Goal: Task Accomplishment & Management: Use online tool/utility

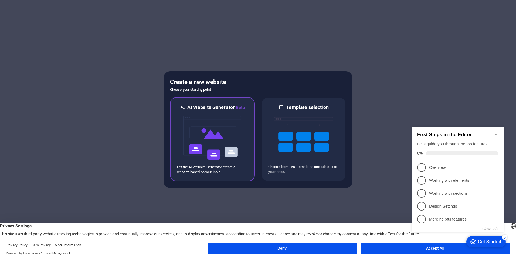
click at [233, 126] on img at bounding box center [212, 138] width 59 height 54
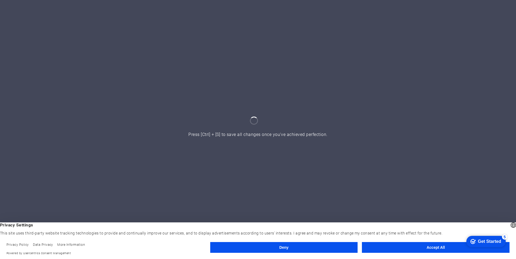
click at [429, 246] on button "Accept All" at bounding box center [436, 247] width 148 height 11
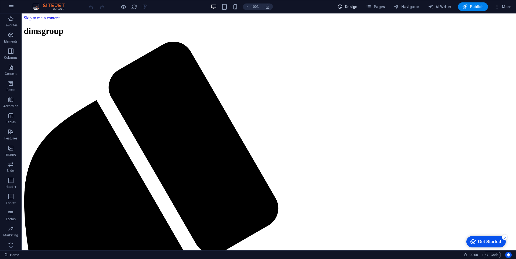
click at [348, 7] on span "Design" at bounding box center [347, 6] width 20 height 5
select select "px"
select select "200"
select select "px"
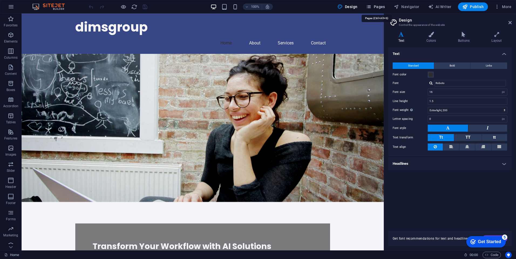
click at [368, 8] on icon "button" at bounding box center [368, 6] width 5 height 5
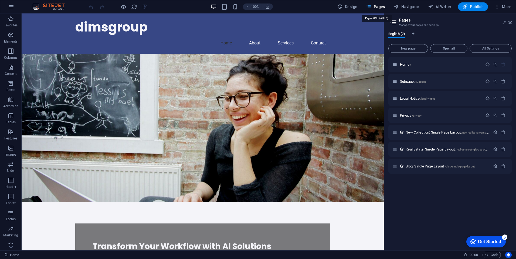
click at [376, 5] on span "Pages" at bounding box center [375, 6] width 19 height 5
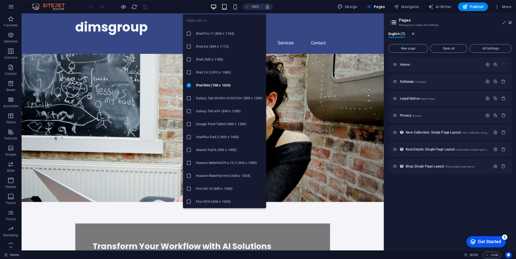
click at [224, 6] on icon "button" at bounding box center [224, 7] width 6 height 6
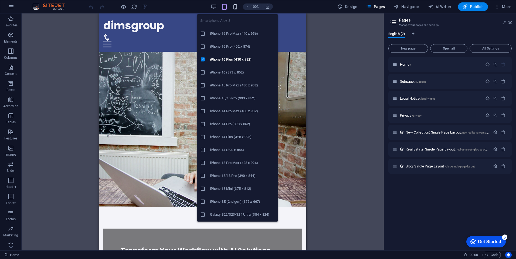
click at [237, 5] on icon "button" at bounding box center [235, 7] width 6 height 6
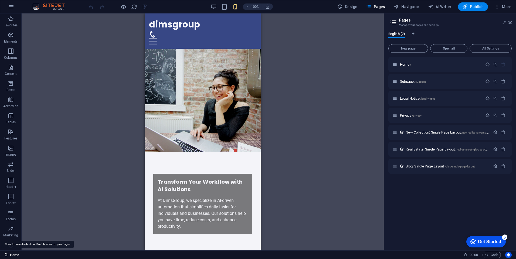
click at [14, 255] on link "Home" at bounding box center [11, 255] width 15 height 6
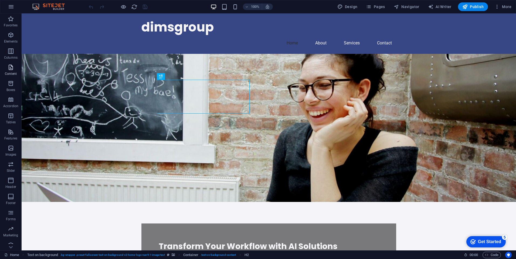
click at [12, 69] on icon "button" at bounding box center [11, 67] width 6 height 6
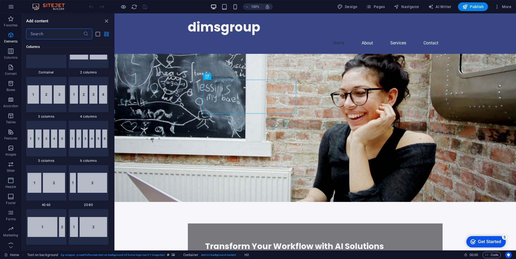
scroll to position [215, 0]
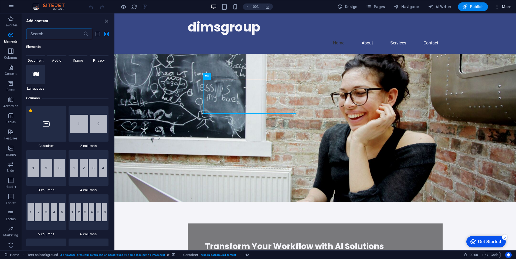
click at [498, 6] on icon "button" at bounding box center [496, 6] width 5 height 5
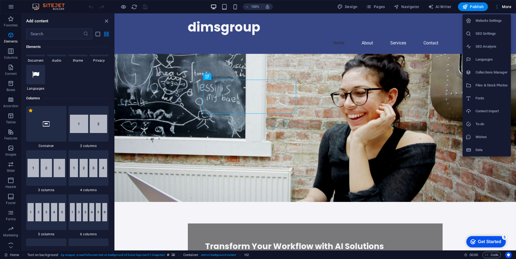
click at [485, 18] on h6 "Website Settings" at bounding box center [491, 21] width 32 height 6
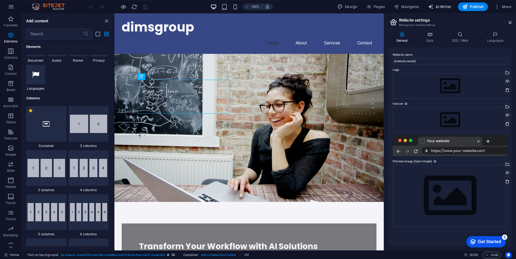
click at [437, 5] on span "AI Writer" at bounding box center [439, 6] width 23 height 5
select select "English"
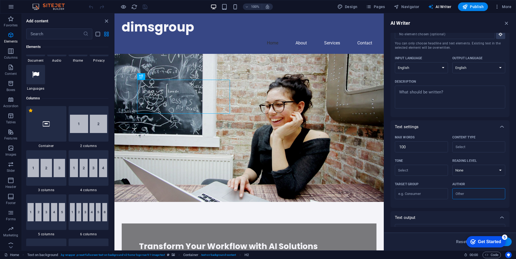
scroll to position [52, 0]
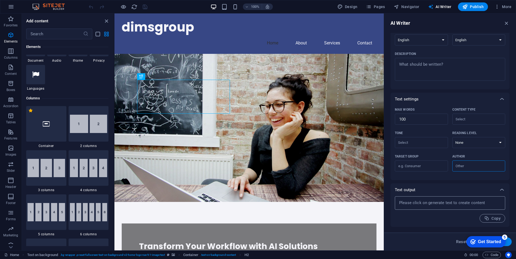
click at [421, 203] on textarea at bounding box center [449, 203] width 105 height 8
type textarea "x"
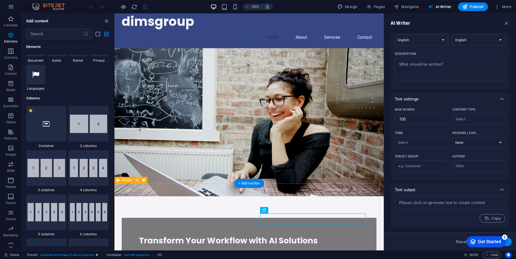
drag, startPoint x: 370, startPoint y: 196, endPoint x: 362, endPoint y: 188, distance: 11.1
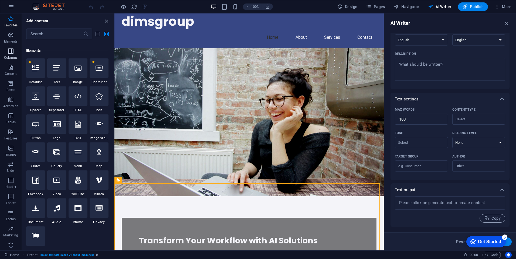
click at [13, 53] on icon "button" at bounding box center [11, 51] width 6 height 6
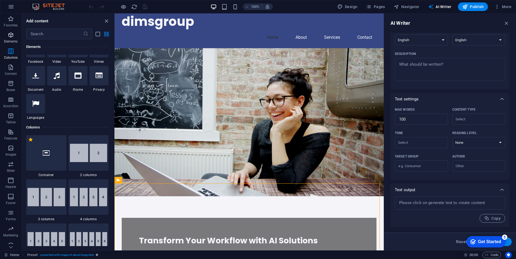
click at [13, 33] on icon "button" at bounding box center [11, 35] width 6 height 6
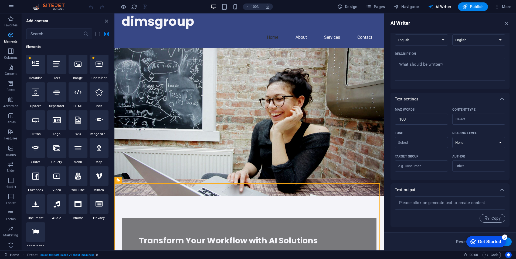
scroll to position [57, 0]
drag, startPoint x: 8, startPoint y: 191, endPoint x: 8, endPoint y: 204, distance: 13.2
click at [8, 192] on div "Favorites Elements Columns Content Boxes Accordion Tables Features Images Slide…" at bounding box center [11, 134] width 22 height 243
click at [9, 209] on div "Favorites Elements Columns Content Boxes Accordion Tables Features Images Slide…" at bounding box center [11, 134] width 22 height 243
click at [107, 20] on icon "close panel" at bounding box center [106, 21] width 6 height 6
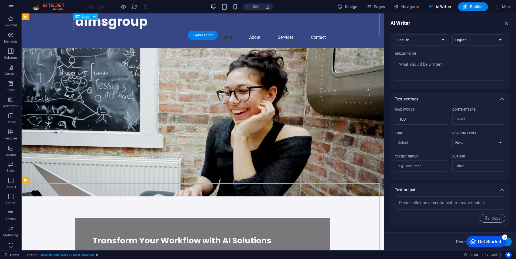
click at [113, 22] on div "dimsgroup" at bounding box center [202, 21] width 255 height 19
click at [83, 18] on span "Logo" at bounding box center [85, 16] width 7 height 3
click at [83, 16] on span "Logo" at bounding box center [85, 16] width 7 height 3
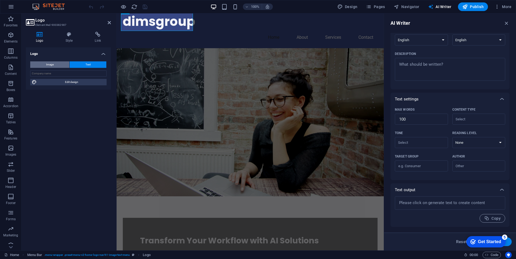
click at [61, 66] on button "Image" at bounding box center [49, 64] width 39 height 6
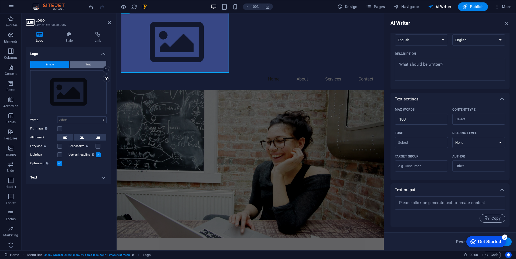
click at [80, 65] on button "Text" at bounding box center [88, 64] width 37 height 6
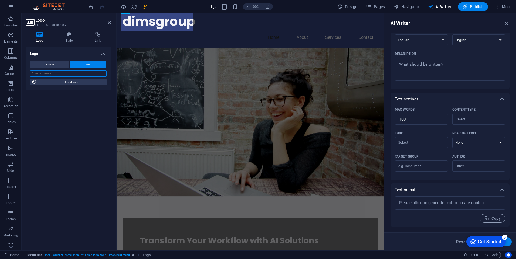
click at [56, 74] on input "text" at bounding box center [68, 73] width 76 height 6
drag, startPoint x: 54, startPoint y: 74, endPoint x: 0, endPoint y: 81, distance: 54.1
click at [0, 81] on html "dimsgroup Home Favorites Elements Columns Content Boxes Accordion Tables Featur…" at bounding box center [258, 129] width 516 height 259
click at [28, 105] on div "Logo Image Text Drag files here, click to choose files or select files from Fil…" at bounding box center [68, 146] width 85 height 199
click at [60, 64] on button "Image" at bounding box center [49, 64] width 39 height 6
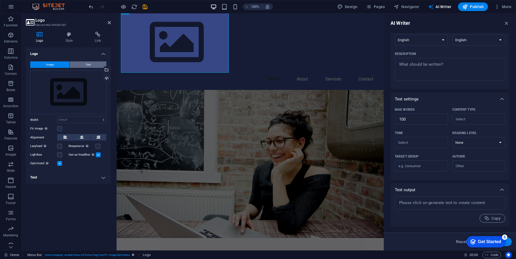
click at [80, 64] on button "Text" at bounding box center [88, 64] width 37 height 6
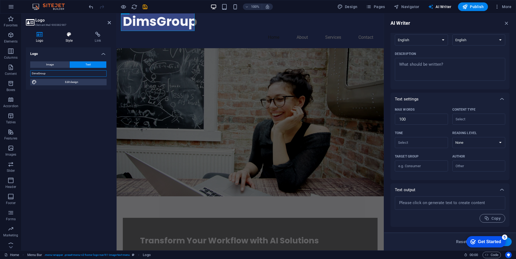
type input "DimsGroup"
click at [69, 37] on icon at bounding box center [69, 34] width 27 height 5
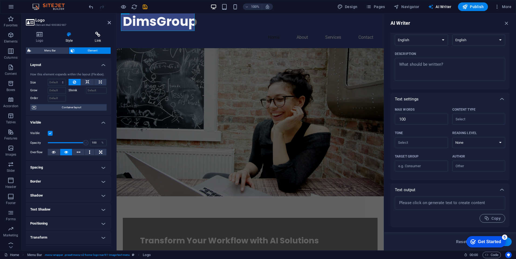
click at [98, 33] on icon at bounding box center [98, 34] width 26 height 5
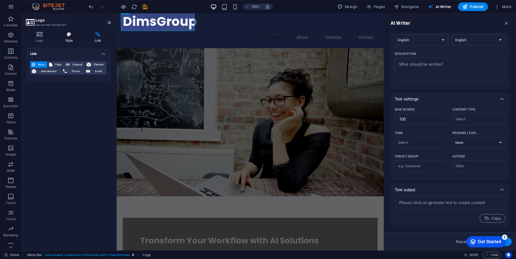
click at [69, 33] on icon at bounding box center [69, 34] width 27 height 5
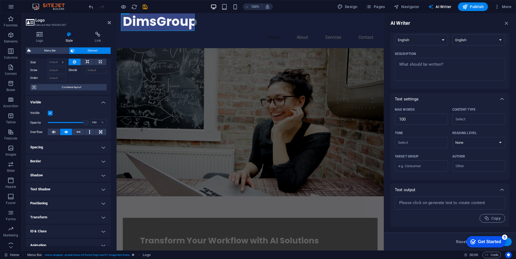
scroll to position [40, 0]
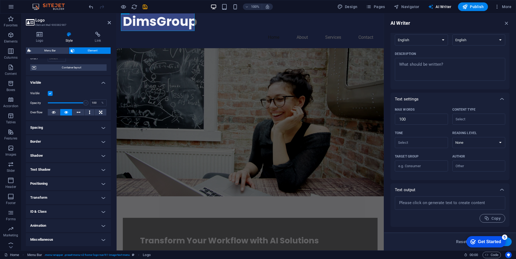
click at [100, 126] on h4 "Spacing" at bounding box center [68, 127] width 85 height 13
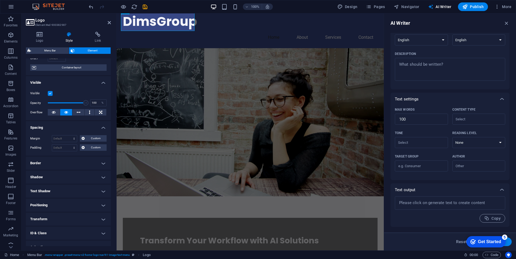
click at [98, 126] on h4 "Spacing" at bounding box center [68, 126] width 85 height 10
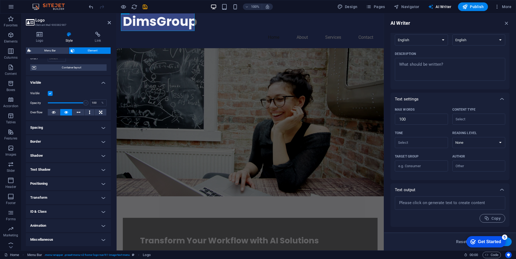
click at [67, 198] on h4 "Transform" at bounding box center [68, 197] width 85 height 13
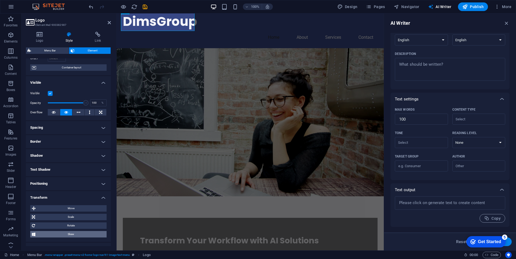
click at [73, 235] on span "Skew" at bounding box center [71, 234] width 68 height 6
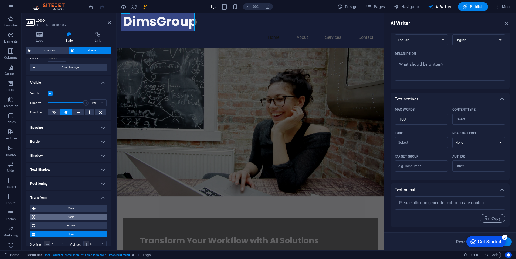
scroll to position [90, 0]
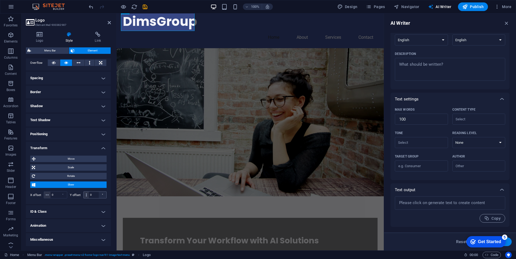
drag, startPoint x: 86, startPoint y: 196, endPoint x: 98, endPoint y: 198, distance: 12.0
click at [89, 192] on div "0 °" at bounding box center [94, 195] width 23 height 7
click at [102, 197] on div "°" at bounding box center [103, 195] width 8 height 6
drag, startPoint x: 100, startPoint y: 197, endPoint x: 93, endPoint y: 200, distance: 7.4
click at [93, 200] on div "X offset 0 ° Y offset 0 °" at bounding box center [68, 195] width 76 height 10
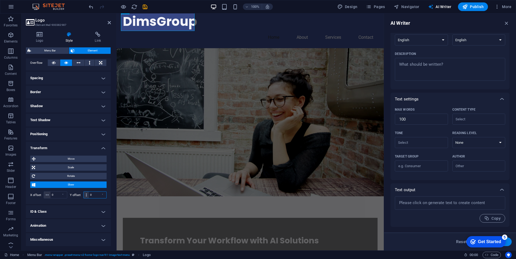
click at [92, 196] on input "0" at bounding box center [98, 195] width 18 height 6
click at [65, 172] on div "Move X offset 0 px rem % em vh vw Y offset 0 px rem % em vh vw Scale Zoom 100 %…" at bounding box center [68, 178] width 76 height 44
click at [67, 183] on span "Skew" at bounding box center [71, 185] width 68 height 6
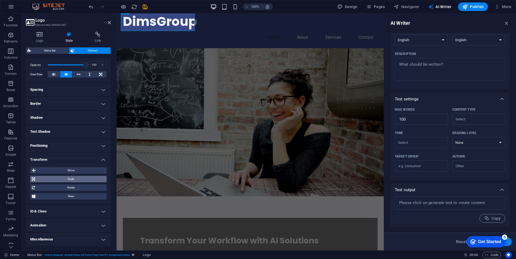
scroll to position [78, 0]
click at [70, 201] on div "Move X offset 0 px rem % em vh vw Y offset 0 px rem % em vh vw Scale Zoom 100 %…" at bounding box center [68, 183] width 85 height 41
click at [71, 196] on span "Skew" at bounding box center [71, 196] width 68 height 6
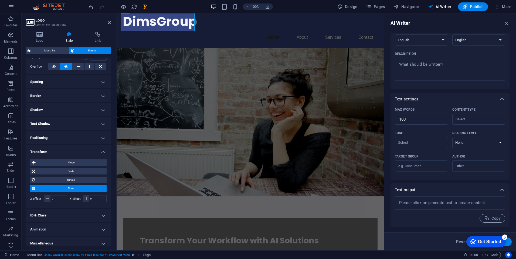
scroll to position [90, 0]
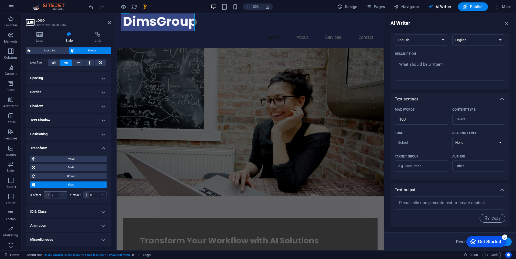
click at [63, 195] on div "°" at bounding box center [63, 195] width 8 height 6
drag, startPoint x: 61, startPoint y: 195, endPoint x: 54, endPoint y: 195, distance: 7.8
click at [58, 195] on div "0 °" at bounding box center [55, 195] width 23 height 7
drag, startPoint x: 49, startPoint y: 195, endPoint x: 44, endPoint y: 196, distance: 4.7
click at [45, 196] on span at bounding box center [47, 195] width 6 height 6
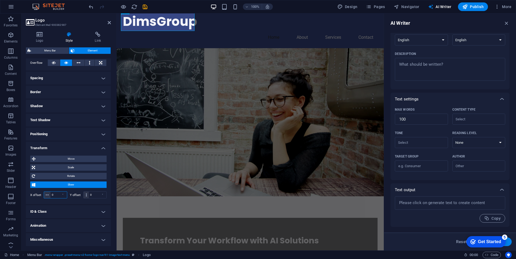
drag, startPoint x: 53, startPoint y: 197, endPoint x: 37, endPoint y: 198, distance: 16.2
click at [37, 198] on div "X offset 0 °" at bounding box center [48, 195] width 37 height 7
type input "2"
click at [94, 196] on input "0" at bounding box center [98, 195] width 18 height 6
drag, startPoint x: 93, startPoint y: 196, endPoint x: 58, endPoint y: 202, distance: 34.7
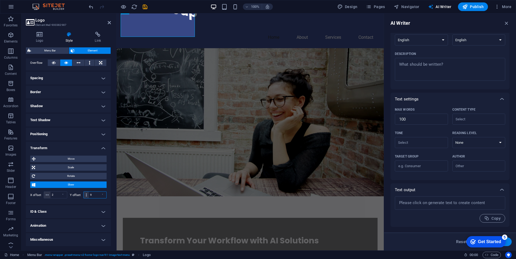
click at [60, 202] on div "Move X offset 0 px rem % em vh vw Y offset 0 px rem % em vh vw Scale Zoom 100 %…" at bounding box center [68, 178] width 85 height 53
type input "0"
drag, startPoint x: 53, startPoint y: 194, endPoint x: 39, endPoint y: 194, distance: 14.3
click at [40, 194] on div "X offset 2 °" at bounding box center [48, 195] width 37 height 7
type input "0"
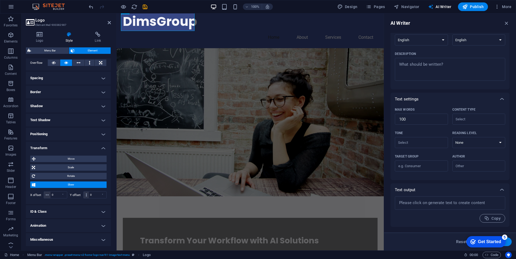
click at [68, 207] on h4 "ID & Class" at bounding box center [68, 212] width 85 height 13
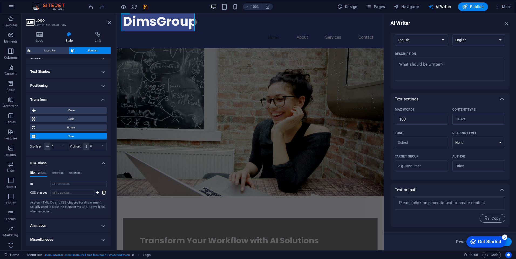
click at [61, 230] on h4 "Animation" at bounding box center [68, 226] width 85 height 13
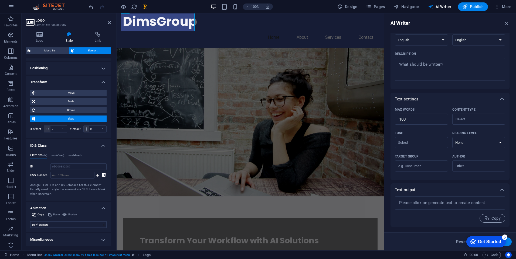
click at [49, 240] on h4 "Miscellaneous" at bounding box center [68, 240] width 85 height 13
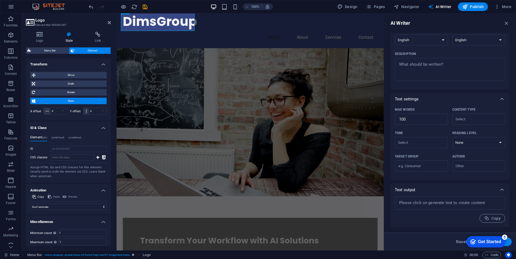
scroll to position [189, 0]
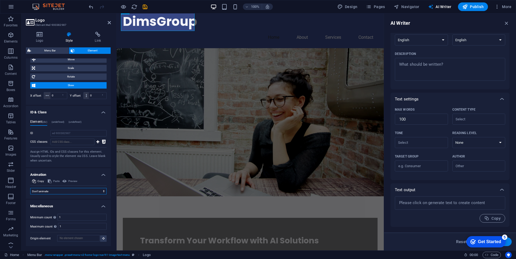
click at [76, 193] on select "Don't animate Show / Hide Slide up/down Zoom in/out Slide left to right Slide r…" at bounding box center [68, 191] width 76 height 6
select select "fade"
click at [30, 195] on select "Don't animate Show / Hide Slide up/down Zoom in/out Slide left to right Slide r…" at bounding box center [68, 191] width 76 height 6
select select "scroll"
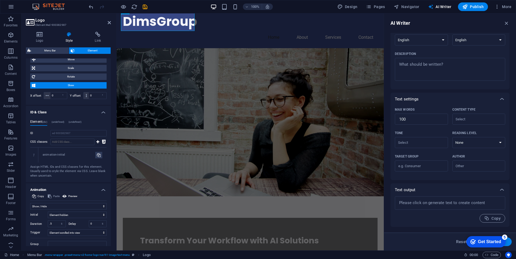
click at [67, 203] on div "Don't animate Show / Hide Slide up/down Zoom in/out Slide left to right Slide r…" at bounding box center [68, 224] width 76 height 47
click at [69, 207] on select "Don't animate Show / Hide Slide up/down Zoom in/out Slide left to right Slide r…" at bounding box center [68, 206] width 76 height 6
select select "slide"
click at [30, 203] on select "Don't animate Show / Hide Slide up/down Zoom in/out Slide left to right Slide r…" at bounding box center [68, 206] width 76 height 6
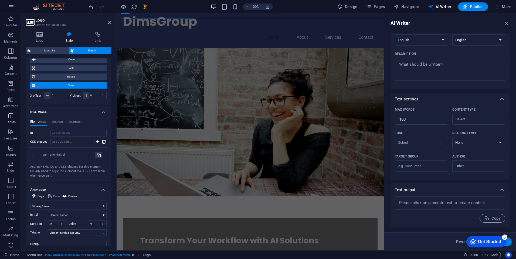
click at [0, 124] on html "dimsgroup Home Favorites Elements Columns Content Boxes Accordion Tables Featur…" at bounding box center [258, 129] width 516 height 259
click at [65, 119] on div "Element (div) (undefined) (undefined) ID ed-900382987 CSS classes 1 animation-i…" at bounding box center [68, 149] width 85 height 67
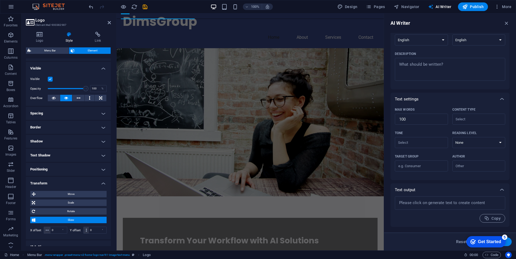
scroll to position [135, 0]
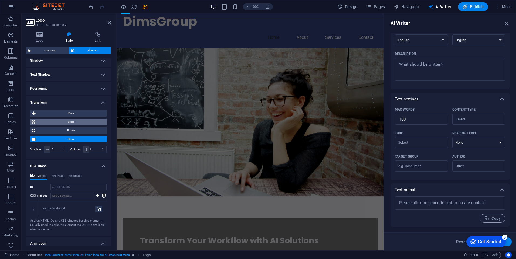
click at [68, 122] on span "Scale" at bounding box center [71, 122] width 68 height 6
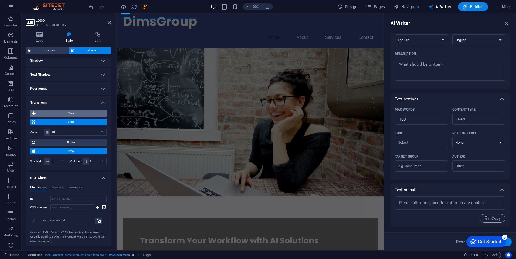
click at [71, 115] on span "Move" at bounding box center [71, 113] width 68 height 6
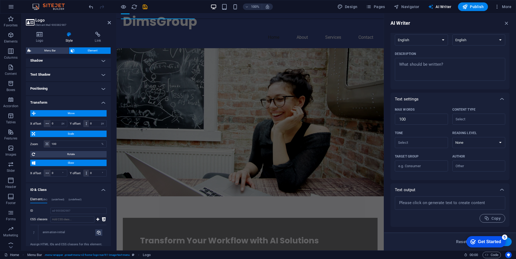
click at [73, 114] on span "Move" at bounding box center [71, 113] width 68 height 6
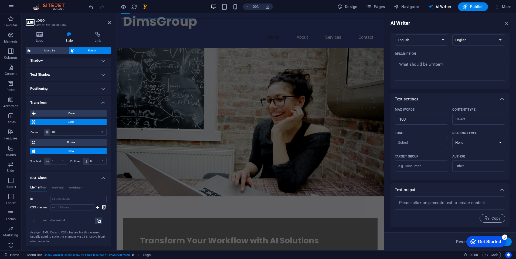
click at [72, 124] on span "Scale" at bounding box center [71, 122] width 68 height 6
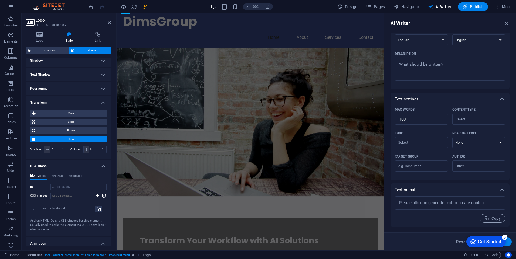
click at [69, 139] on span "Skew" at bounding box center [71, 139] width 68 height 6
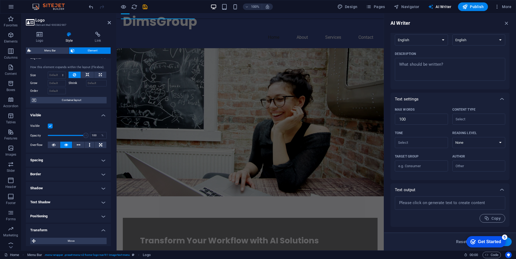
scroll to position [0, 0]
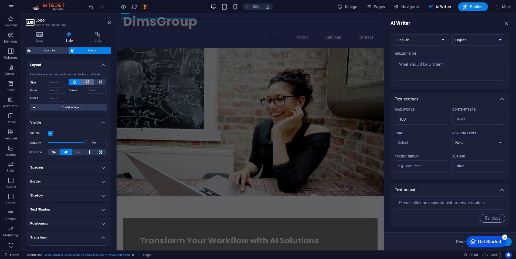
click at [91, 81] on button at bounding box center [87, 82] width 13 height 6
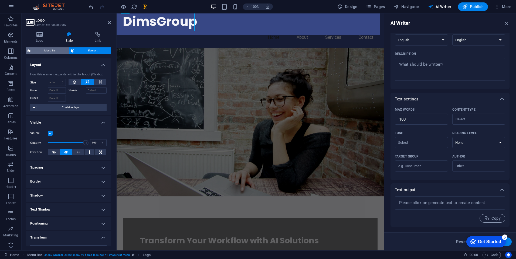
click at [55, 49] on span "Menu Bar" at bounding box center [50, 50] width 35 height 6
select select "rem"
select select "preset-menu-v2-home-logo-nav-h1-image-text-menu"
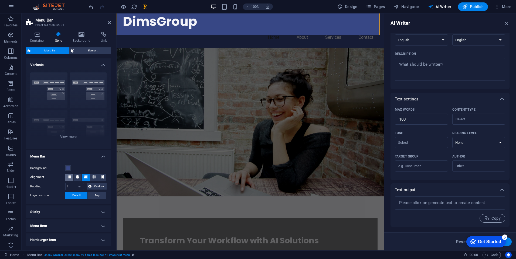
click at [71, 179] on span at bounding box center [69, 177] width 3 height 7
click at [80, 176] on button at bounding box center [78, 177] width 8 height 7
click at [85, 176] on icon at bounding box center [85, 177] width 3 height 3
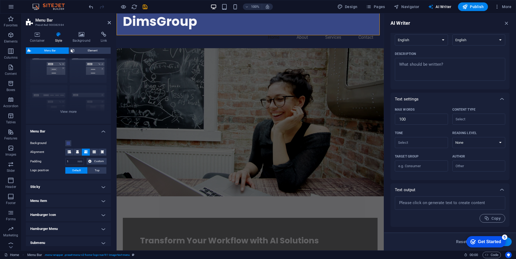
scroll to position [50, 0]
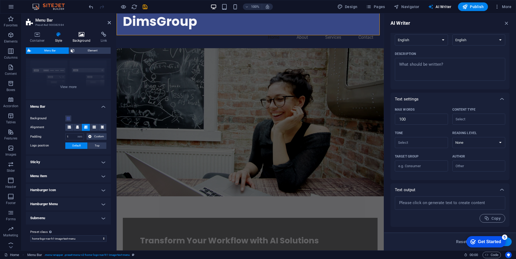
click at [83, 33] on icon at bounding box center [82, 34] width 26 height 5
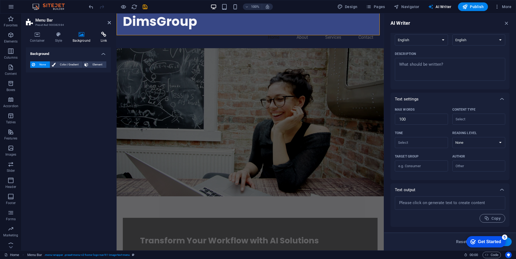
click at [101, 38] on h4 "Link" at bounding box center [104, 37] width 14 height 11
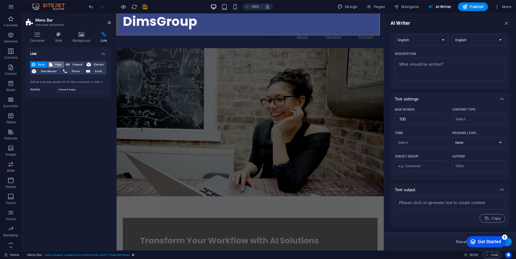
click at [53, 64] on button "Page" at bounding box center [55, 64] width 16 height 6
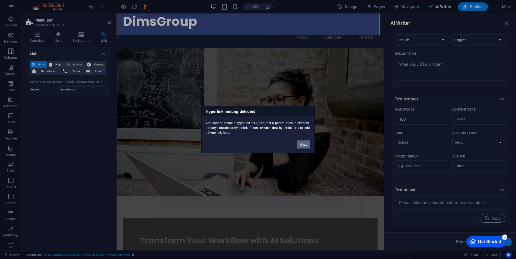
click at [304, 147] on button "Okay" at bounding box center [303, 145] width 13 height 8
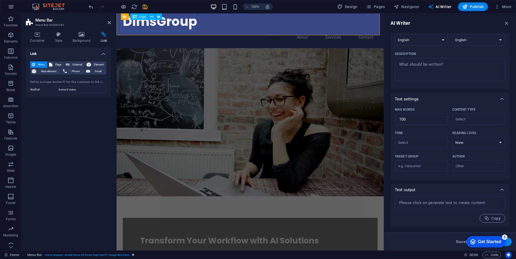
click at [154, 26] on div "DimsGroup" at bounding box center [250, 21] width 255 height 19
click at [158, 22] on div "DimsGroup" at bounding box center [250, 21] width 255 height 19
click at [152, 15] on icon at bounding box center [151, 17] width 3 height 6
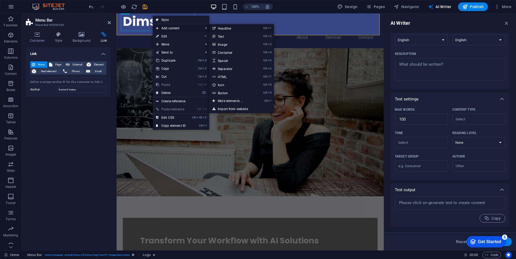
click at [245, 31] on link "Ctrl 1 Headline" at bounding box center [231, 28] width 45 height 8
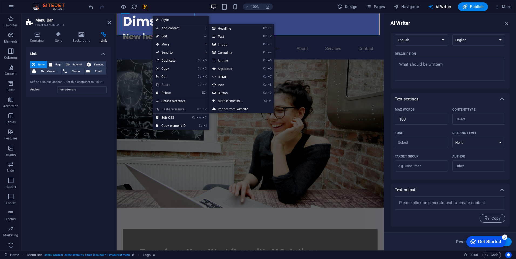
scroll to position [23, 0]
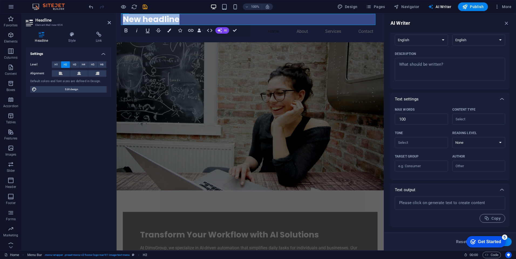
click at [166, 212] on div "Transform Your Workflow with AI Solutions At DimsGroup, we specialize in AI-dri…" at bounding box center [250, 243] width 255 height 63
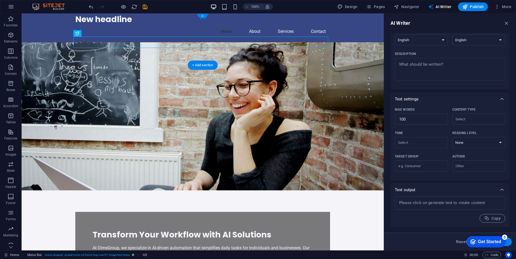
click at [119, 19] on header "DimsGroup New headline Home About Services Contact" at bounding box center [202, 17] width 263 height 52
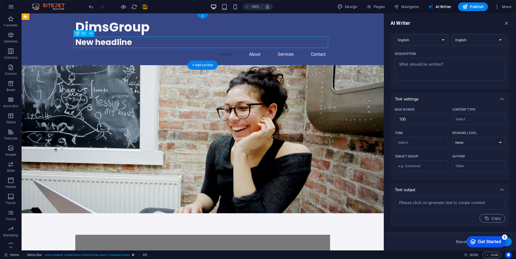
drag, startPoint x: 139, startPoint y: 42, endPoint x: 62, endPoint y: 45, distance: 76.4
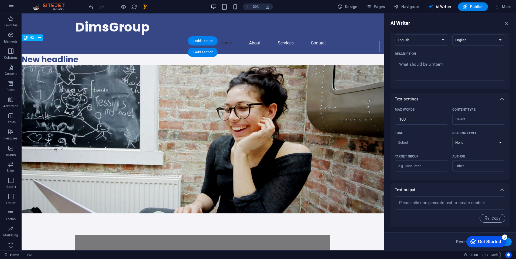
click at [163, 40] on div "DimsGroup Home About Services Contact" at bounding box center [203, 33] width 362 height 40
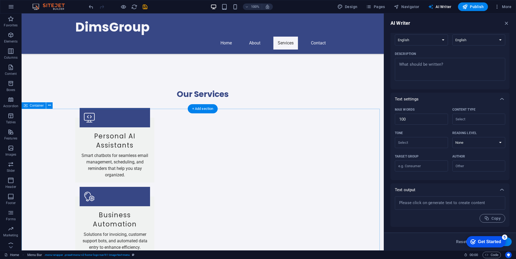
scroll to position [507, 0]
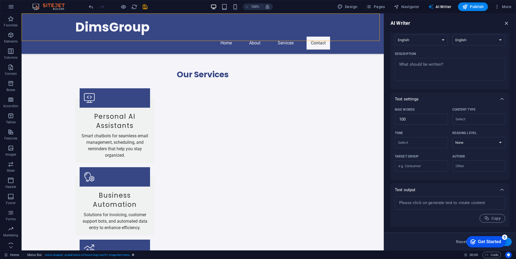
click at [506, 22] on icon "button" at bounding box center [506, 23] width 6 height 6
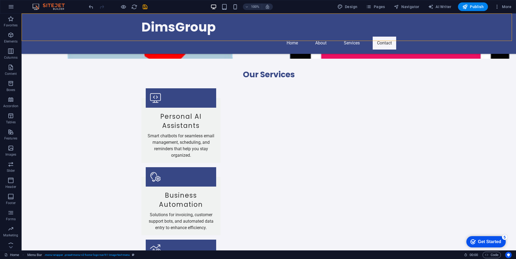
click at [94, 8] on div at bounding box center [118, 6] width 60 height 9
click at [91, 8] on icon "undo" at bounding box center [91, 7] width 6 height 6
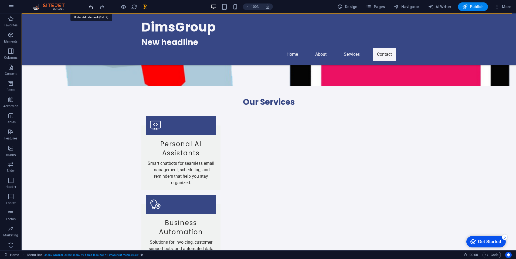
click at [91, 8] on icon "undo" at bounding box center [91, 7] width 6 height 6
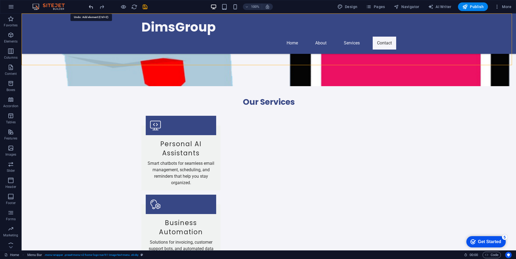
scroll to position [496, 0]
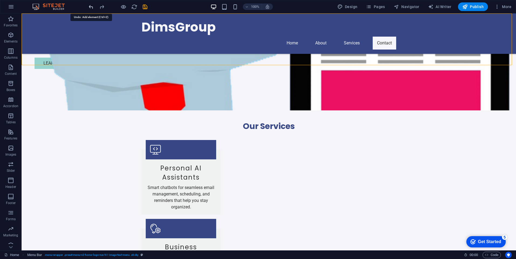
click at [91, 8] on icon "undo" at bounding box center [91, 7] width 6 height 6
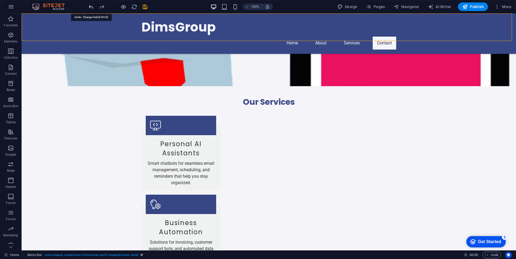
click at [91, 8] on icon "undo" at bounding box center [91, 7] width 6 height 6
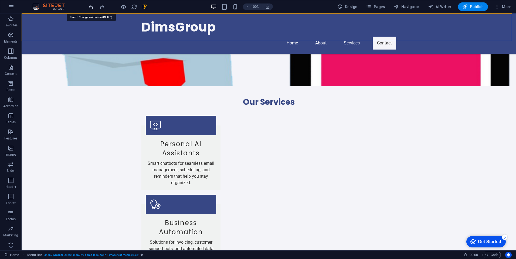
click at [91, 8] on icon "undo" at bounding box center [91, 7] width 6 height 6
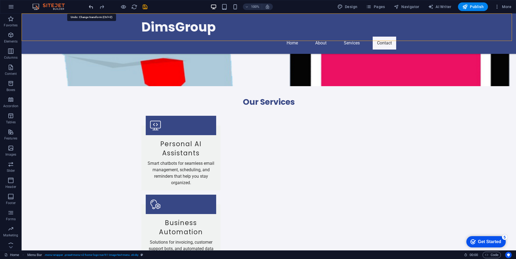
click at [91, 8] on icon "undo" at bounding box center [91, 7] width 6 height 6
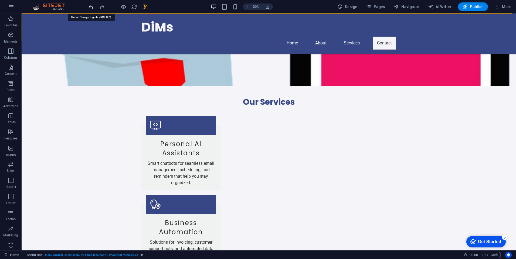
click at [91, 8] on icon "undo" at bounding box center [91, 7] width 6 height 6
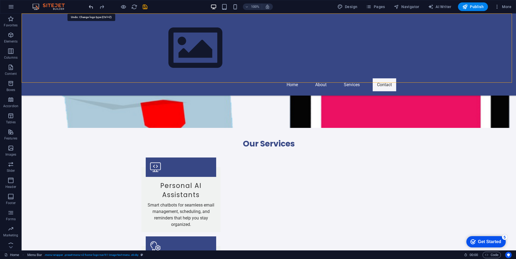
click at [91, 8] on icon "undo" at bounding box center [91, 7] width 6 height 6
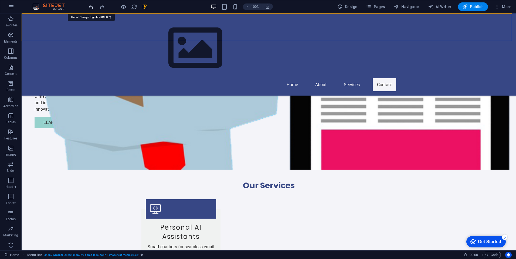
click at [91, 8] on icon "undo" at bounding box center [91, 7] width 6 height 6
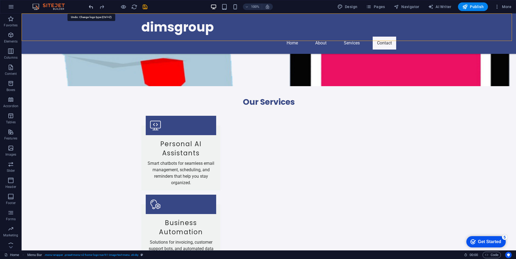
click at [91, 8] on icon "undo" at bounding box center [91, 7] width 6 height 6
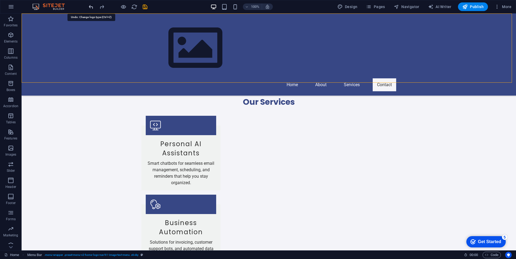
click at [91, 8] on icon "undo" at bounding box center [91, 7] width 6 height 6
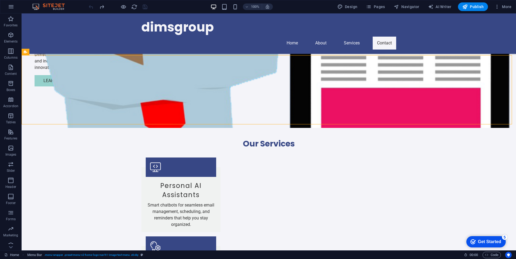
click at [91, 8] on div at bounding box center [118, 6] width 60 height 9
click at [71, 9] on div "100% Design Pages Navigator AI Writer Publish More" at bounding box center [257, 6] width 515 height 13
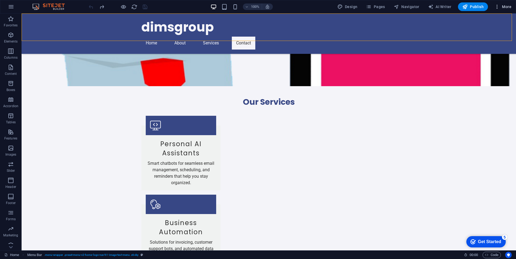
click at [498, 4] on button "More" at bounding box center [502, 6] width 21 height 9
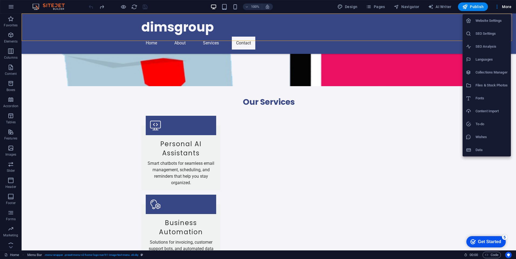
click at [487, 26] on li "Website Settings" at bounding box center [486, 20] width 48 height 13
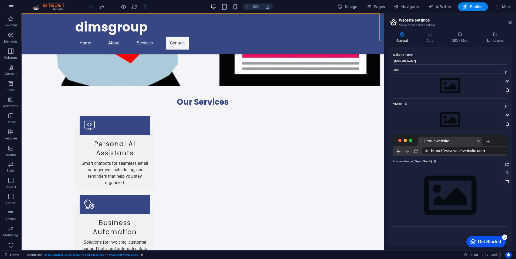
click at [8, 9] on button "button" at bounding box center [11, 6] width 13 height 13
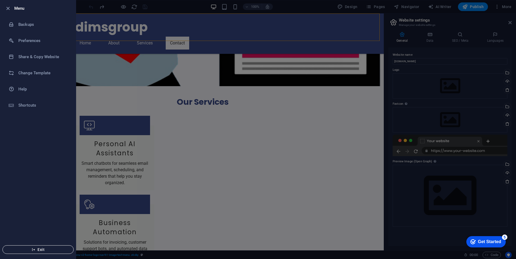
click at [53, 250] on span "Exit" at bounding box center [38, 250] width 62 height 4
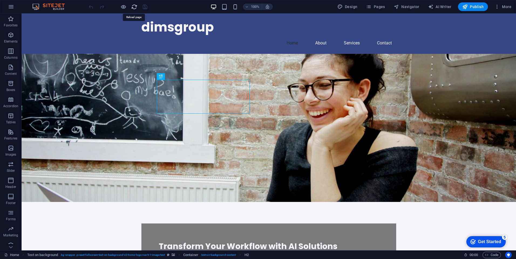
click at [133, 8] on icon "reload" at bounding box center [134, 7] width 6 height 6
click at [48, 7] on img at bounding box center [51, 7] width 40 height 6
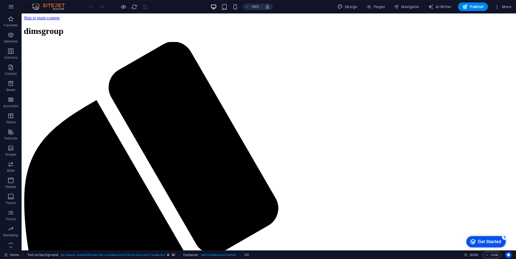
click at [42, 7] on img at bounding box center [51, 7] width 40 height 6
click at [31, 5] on img at bounding box center [51, 7] width 40 height 6
click at [8, 5] on icon "button" at bounding box center [11, 7] width 6 height 6
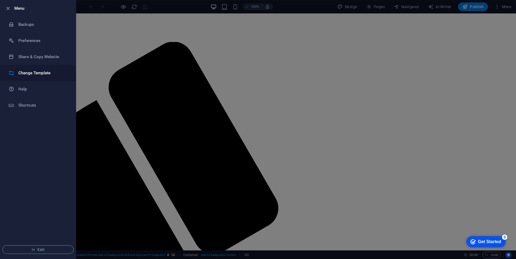
click at [37, 77] on li "Change Template" at bounding box center [38, 73] width 76 height 16
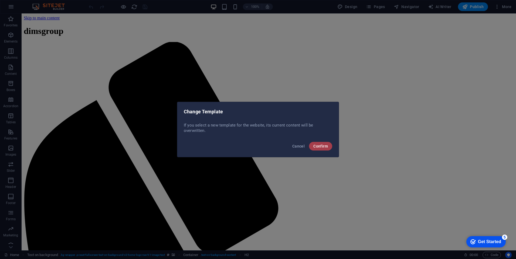
click at [322, 148] on span "Confirm" at bounding box center [320, 146] width 15 height 4
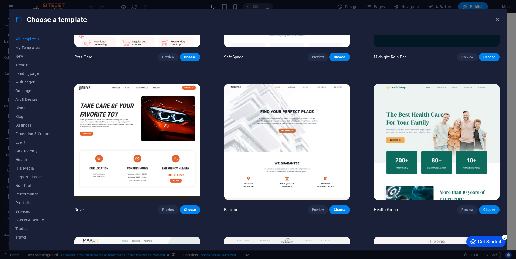
scroll to position [1349, 0]
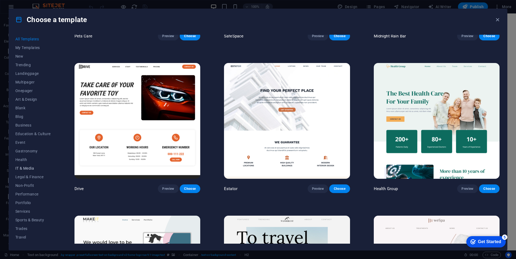
click at [27, 169] on span "IT & Media" at bounding box center [32, 168] width 35 height 4
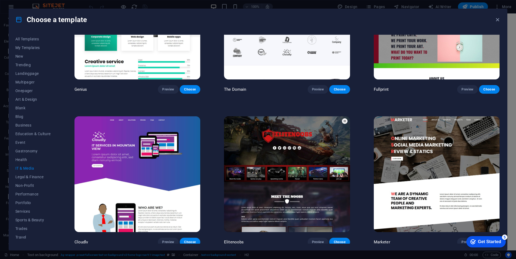
scroll to position [378, 0]
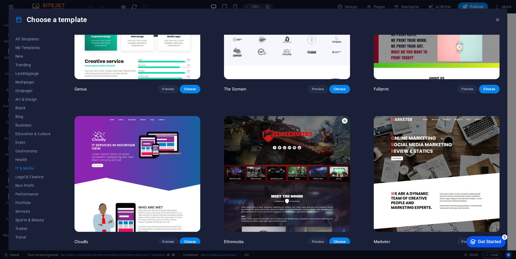
click at [473, 156] on img at bounding box center [437, 174] width 126 height 116
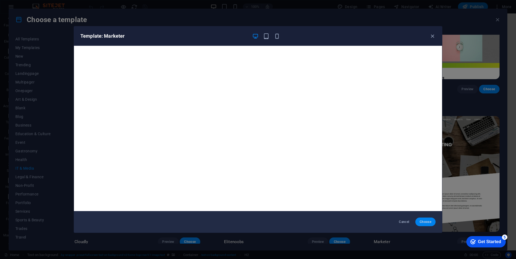
click at [424, 223] on span "Choose" at bounding box center [425, 222] width 12 height 4
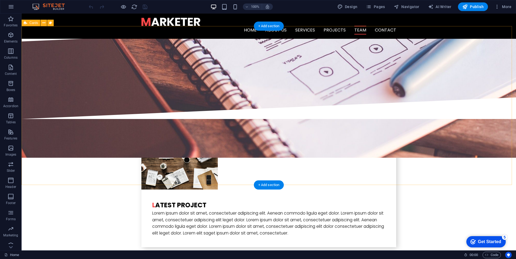
scroll to position [1033, 0]
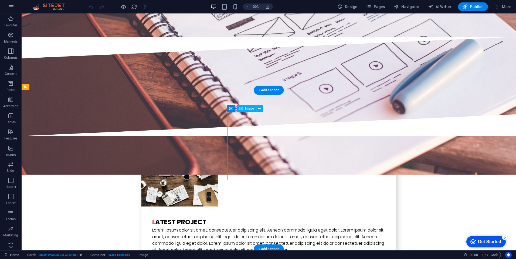
select select "%"
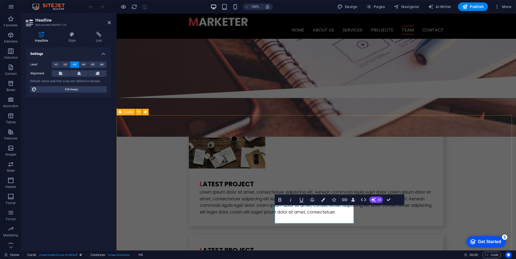
scroll to position [1007, 0]
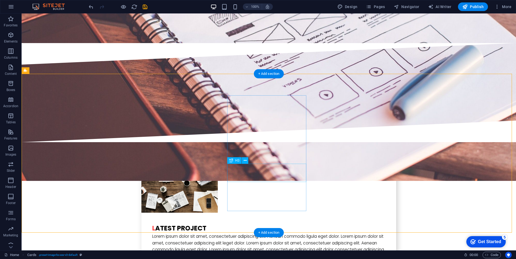
scroll to position [1061, 0]
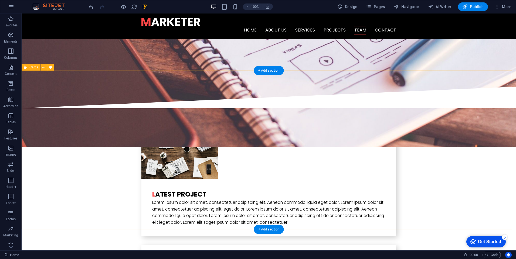
drag, startPoint x: 417, startPoint y: 134, endPoint x: 379, endPoint y: 138, distance: 39.1
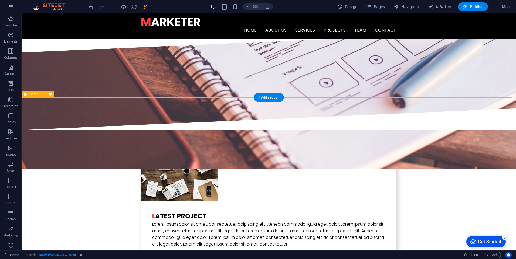
scroll to position [1026, 0]
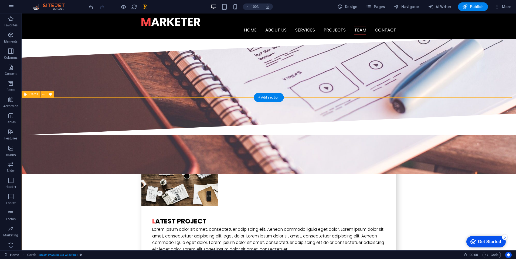
drag, startPoint x: 394, startPoint y: 136, endPoint x: 381, endPoint y: 135, distance: 13.3
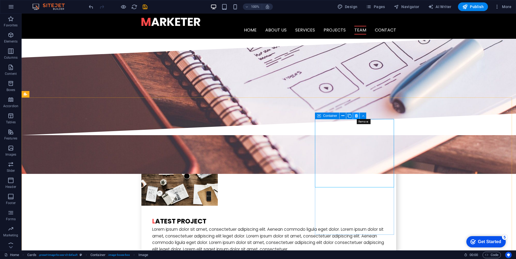
click at [355, 118] on icon at bounding box center [356, 116] width 3 height 6
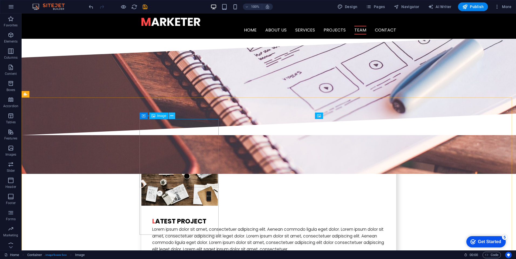
click at [172, 116] on icon at bounding box center [171, 116] width 3 height 6
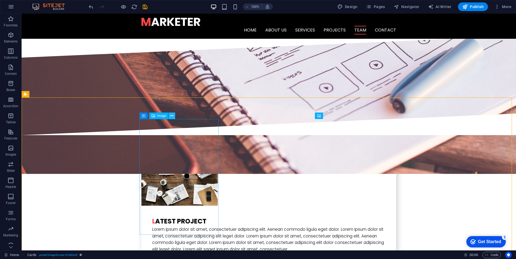
click at [170, 115] on icon at bounding box center [171, 116] width 3 height 6
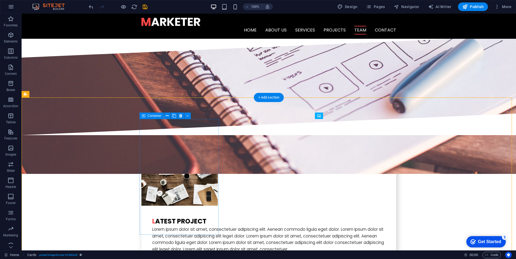
drag, startPoint x: 196, startPoint y: 124, endPoint x: 145, endPoint y: 129, distance: 50.7
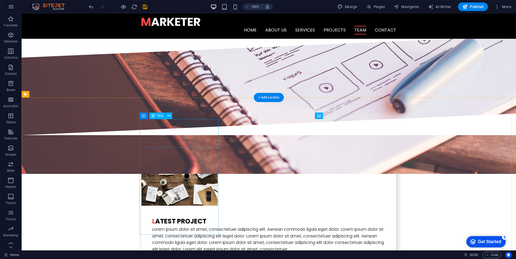
click at [181, 117] on icon at bounding box center [180, 116] width 3 height 6
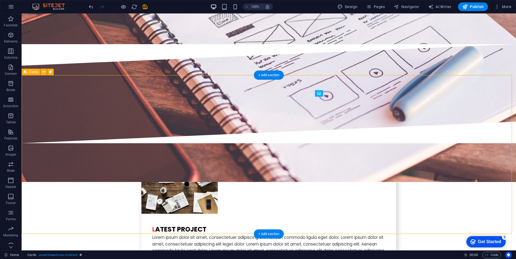
scroll to position [1107, 0]
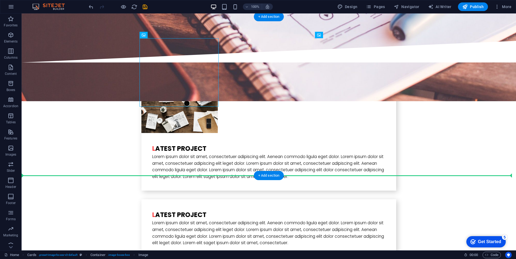
drag, startPoint x: 190, startPoint y: 94, endPoint x: 262, endPoint y: 100, distance: 72.8
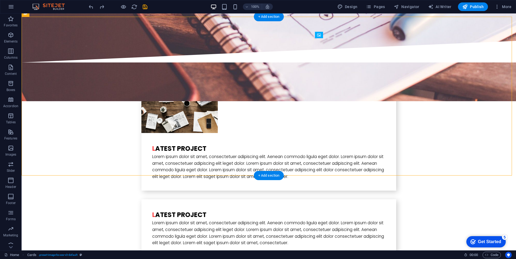
drag, startPoint x: 239, startPoint y: 172, endPoint x: 160, endPoint y: 63, distance: 134.2
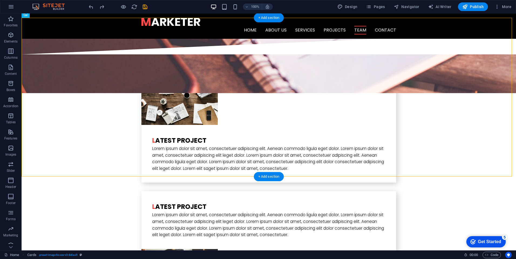
scroll to position [1106, 0]
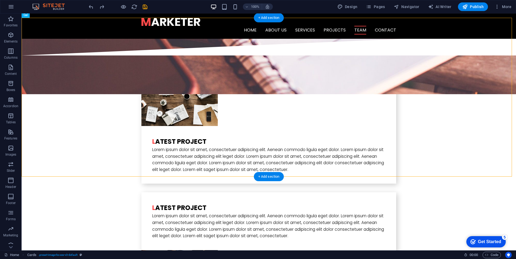
drag, startPoint x: 227, startPoint y: 50, endPoint x: 212, endPoint y: 67, distance: 22.9
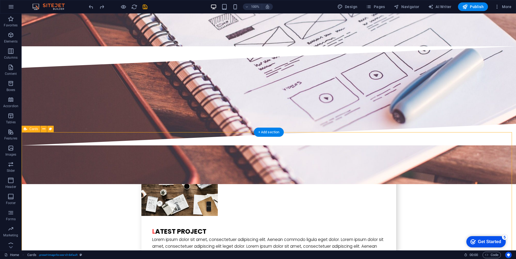
scroll to position [1025, 0]
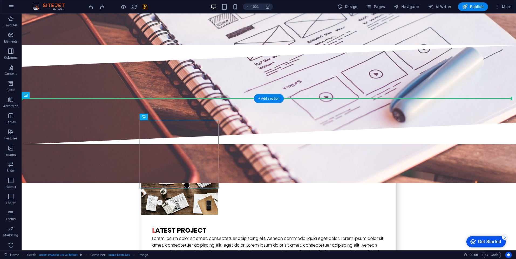
drag, startPoint x: 151, startPoint y: 173, endPoint x: 259, endPoint y: 176, distance: 108.2
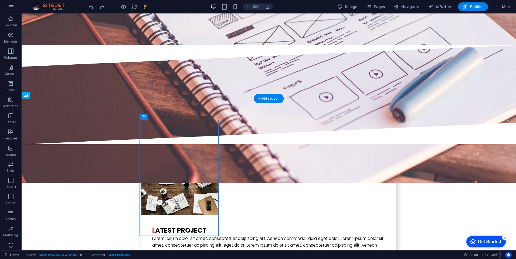
drag, startPoint x: 165, startPoint y: 131, endPoint x: 232, endPoint y: 124, distance: 67.3
click at [167, 118] on icon at bounding box center [167, 117] width 3 height 6
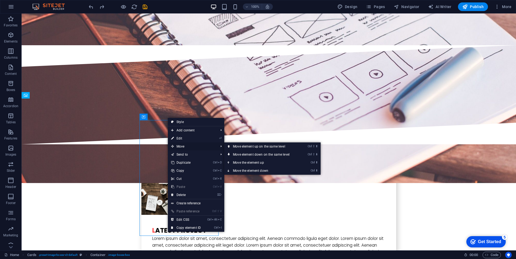
click at [208, 145] on span "Move" at bounding box center [192, 147] width 48 height 8
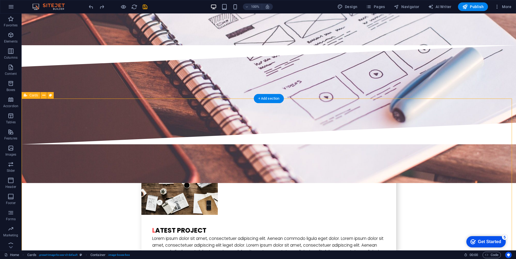
drag, startPoint x: 280, startPoint y: 162, endPoint x: 237, endPoint y: 170, distance: 43.9
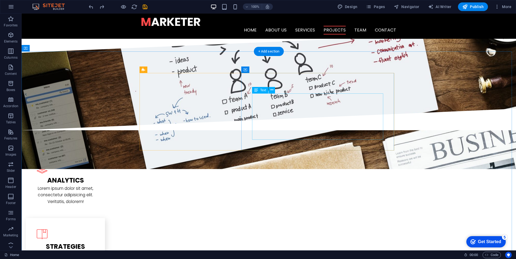
scroll to position [593, 0]
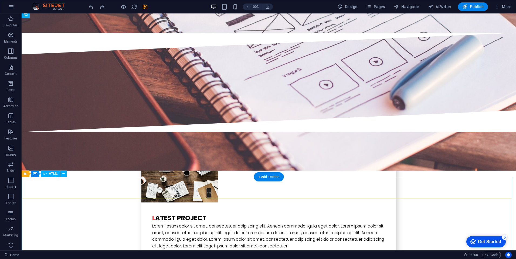
scroll to position [1106, 0]
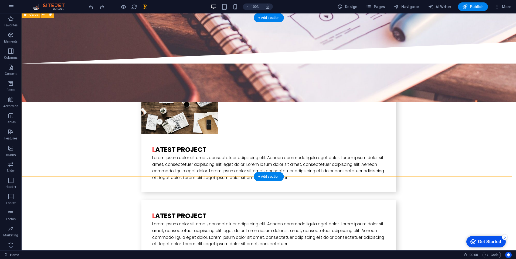
drag, startPoint x: 234, startPoint y: 154, endPoint x: 221, endPoint y: 149, distance: 13.7
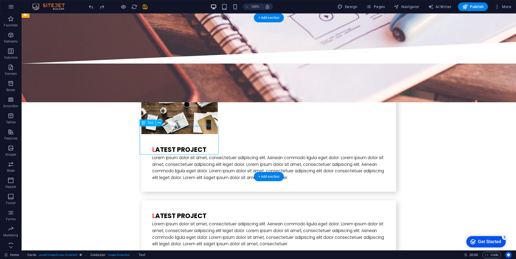
drag, startPoint x: 201, startPoint y: 142, endPoint x: 157, endPoint y: 131, distance: 46.1
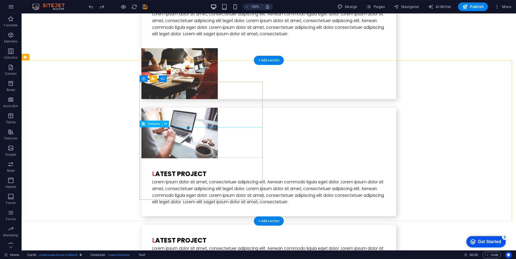
scroll to position [1321, 0]
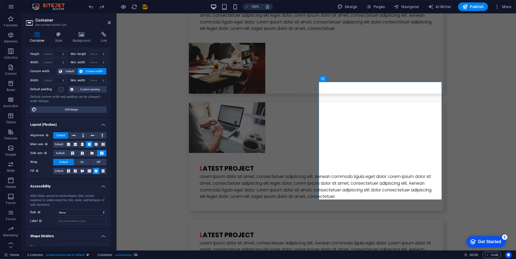
scroll to position [19, 0]
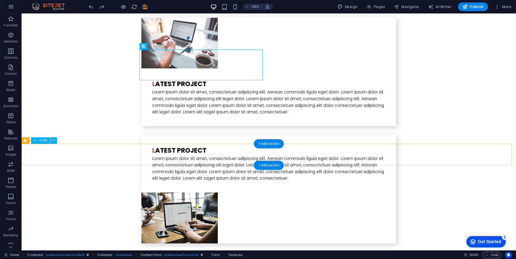
scroll to position [1411, 0]
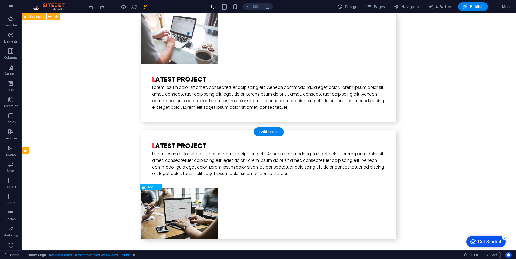
drag, startPoint x: 511, startPoint y: 115, endPoint x: 499, endPoint y: 115, distance: 11.9
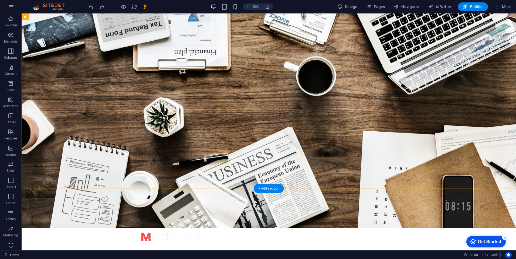
scroll to position [0, 0]
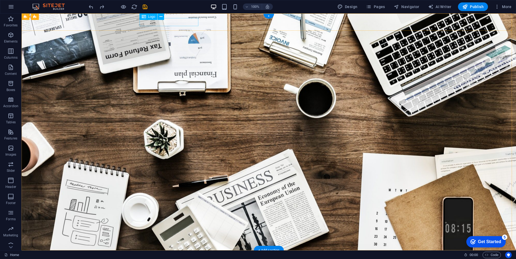
click at [192, 255] on div at bounding box center [268, 259] width 255 height 8
select select "px"
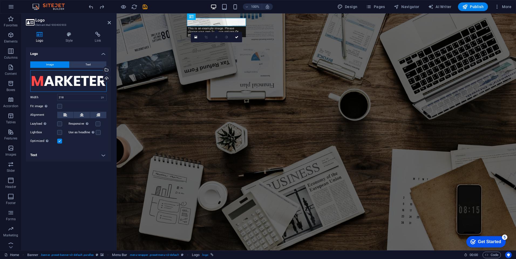
click at [53, 78] on div "Drag files here, click to choose files or select files from Files or our free s…" at bounding box center [68, 81] width 76 height 22
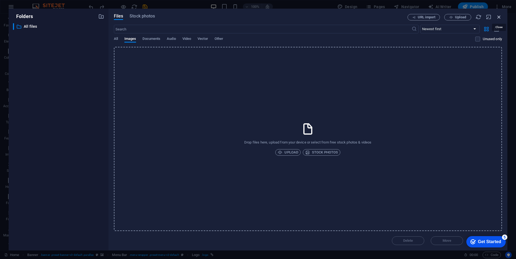
click at [500, 16] on icon "button" at bounding box center [499, 17] width 6 height 6
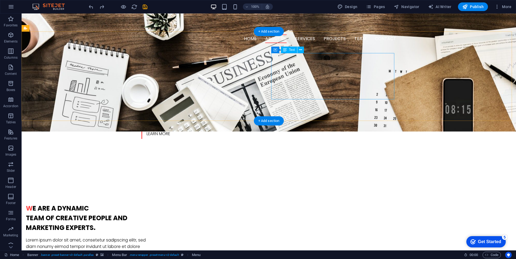
scroll to position [243, 0]
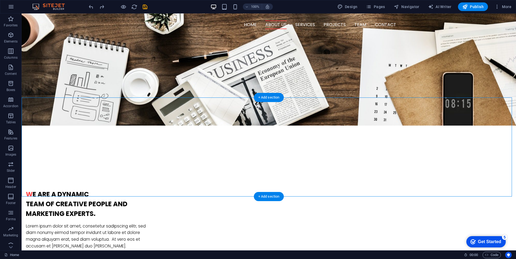
drag, startPoint x: 285, startPoint y: 110, endPoint x: 282, endPoint y: 74, distance: 36.3
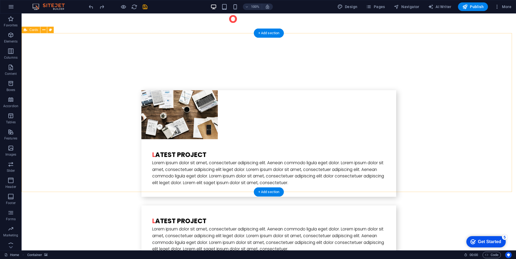
scroll to position [1106, 0]
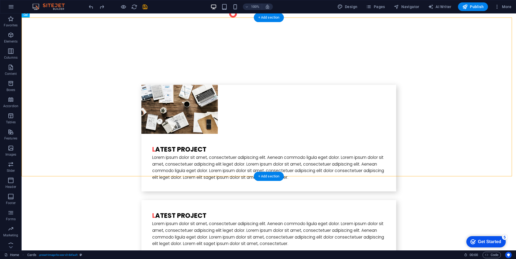
drag, startPoint x: 213, startPoint y: 149, endPoint x: 266, endPoint y: 148, distance: 52.3
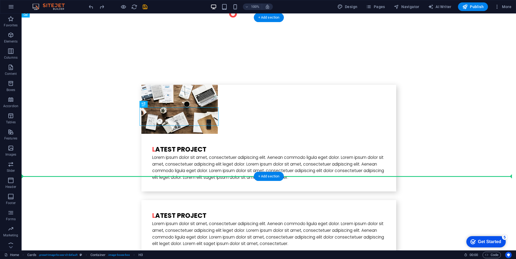
drag, startPoint x: 209, startPoint y: 113, endPoint x: 275, endPoint y: 115, distance: 65.3
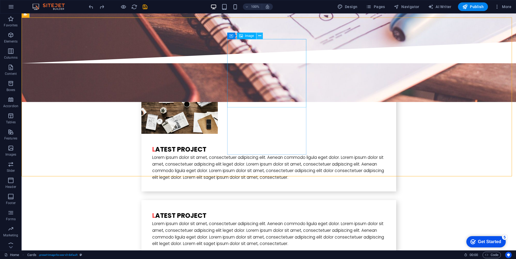
click at [258, 36] on icon at bounding box center [259, 36] width 3 height 6
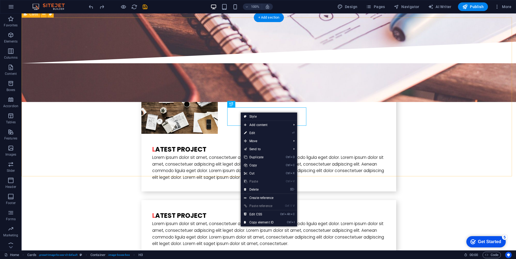
drag, startPoint x: 351, startPoint y: 106, endPoint x: 345, endPoint y: 104, distance: 5.6
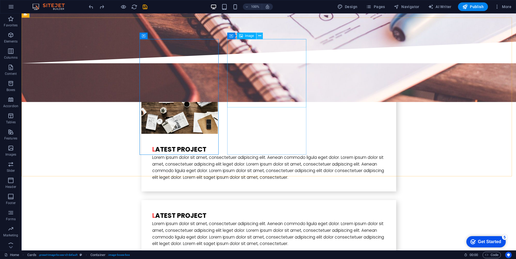
click at [259, 35] on icon at bounding box center [259, 36] width 3 height 6
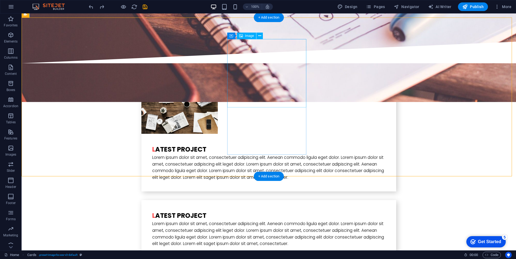
select select "%"
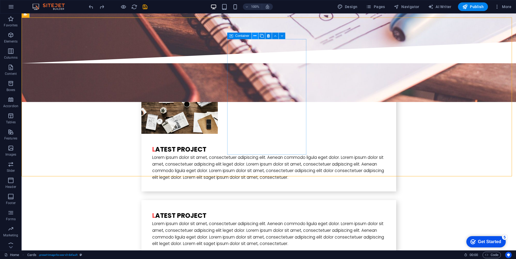
click at [255, 34] on icon at bounding box center [254, 36] width 3 height 6
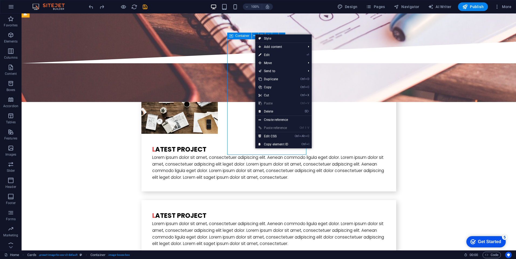
click at [244, 36] on span "Container" at bounding box center [242, 35] width 14 height 3
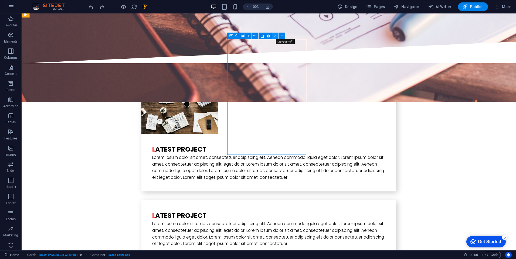
click at [275, 37] on icon at bounding box center [275, 36] width 2 height 6
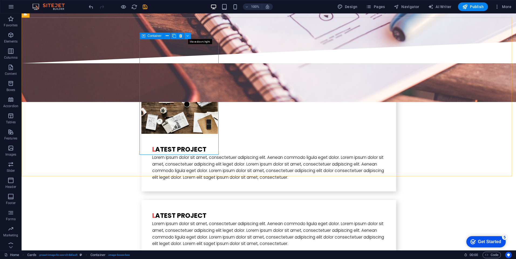
click at [184, 33] on button at bounding box center [187, 36] width 6 height 6
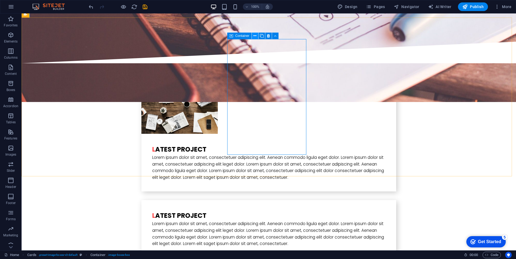
click at [254, 36] on icon at bounding box center [254, 36] width 3 height 6
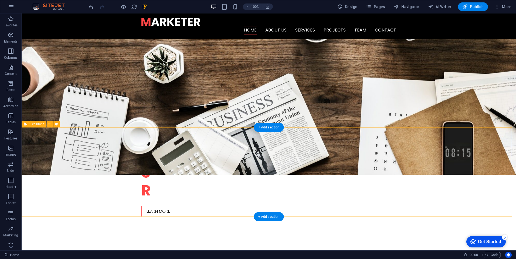
scroll to position [0, 0]
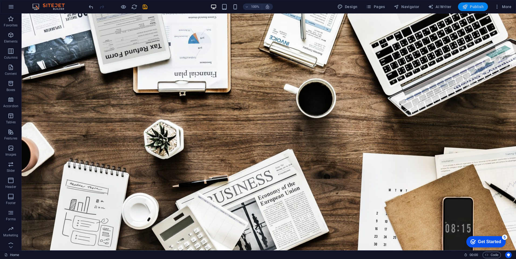
click at [472, 8] on span "Publish" at bounding box center [472, 6] width 21 height 5
click at [442, 5] on span "AI Writer" at bounding box center [439, 6] width 23 height 5
select select "English"
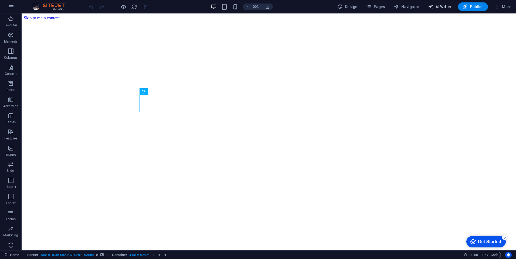
click at [444, 7] on span "AI Writer" at bounding box center [439, 6] width 23 height 5
select select "English"
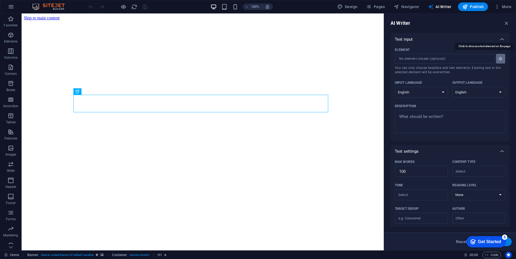
click at [500, 57] on icon "button" at bounding box center [500, 58] width 5 height 5
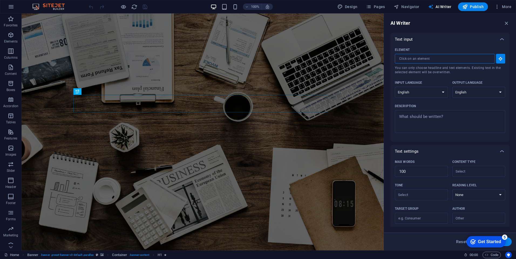
click at [467, 57] on input "Element ​ You can only choose headline and text elements. Existing text in the …" at bounding box center [443, 59] width 96 height 10
click at [419, 56] on input "Element ​ You can only choose headline and text elements. Existing text in the …" at bounding box center [443, 59] width 96 height 10
click at [425, 62] on input "Element ​ You can only choose headline and text elements. Existing text in the …" at bounding box center [443, 59] width 96 height 10
click at [430, 57] on input "Element ​ You can only choose headline and text elements. Existing text in the …" at bounding box center [443, 59] width 96 height 10
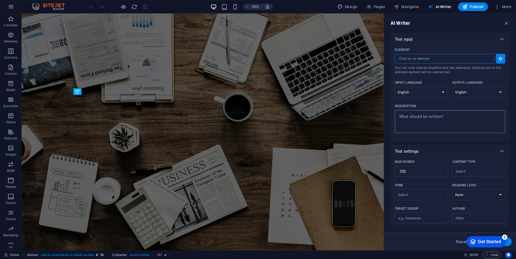
click at [440, 117] on textarea "Description x ​" at bounding box center [449, 122] width 105 height 18
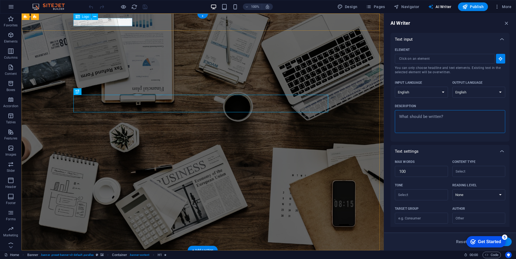
type textarea "x"
click at [90, 255] on div at bounding box center [202, 259] width 255 height 8
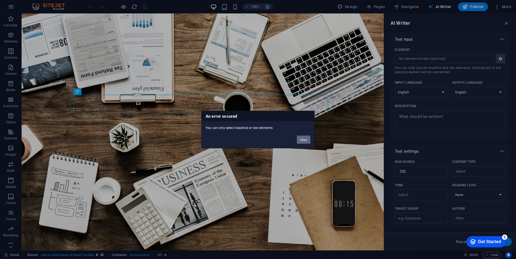
click at [304, 139] on button "Okay" at bounding box center [303, 140] width 13 height 8
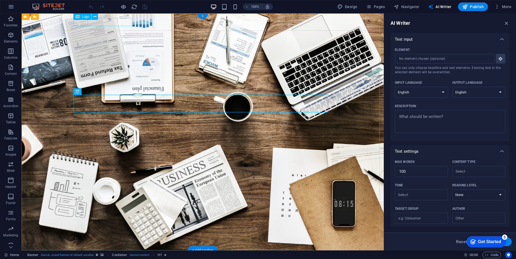
click at [98, 255] on div at bounding box center [202, 259] width 255 height 8
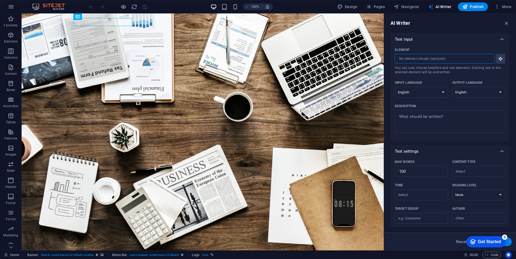
click at [433, 55] on input "Element ​ You can only choose headline and text elements. Existing text in the …" at bounding box center [443, 59] width 96 height 10
click at [499, 56] on button "Element ​ You can only choose headline and text elements. Existing text in the …" at bounding box center [500, 59] width 9 height 10
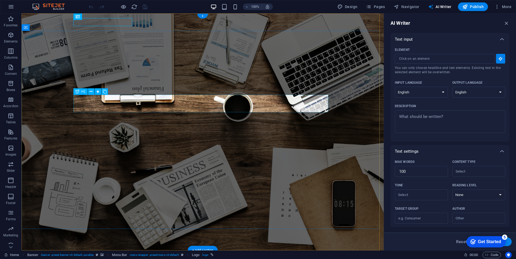
type input "#ed-900400921"
type textarea "x"
type input "10"
type textarea "x"
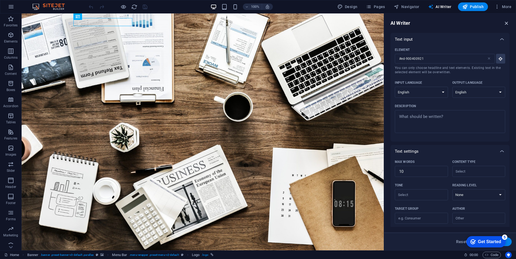
click at [504, 20] on icon "button" at bounding box center [506, 23] width 6 height 6
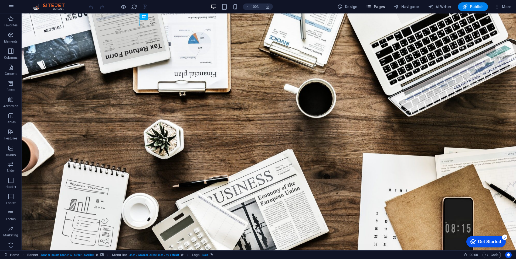
click at [368, 4] on button "Pages" at bounding box center [375, 6] width 23 height 9
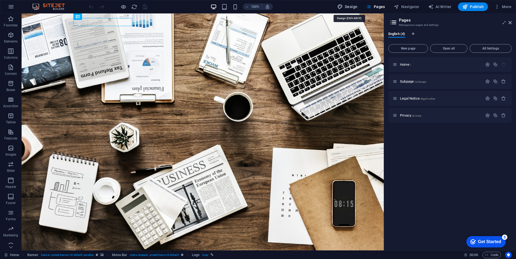
click at [340, 5] on icon "button" at bounding box center [339, 6] width 5 height 5
select select "rem"
select select "300"
select select "px"
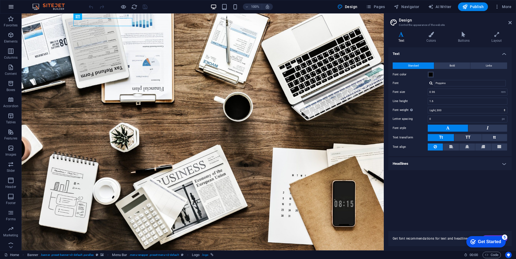
click at [11, 4] on icon "button" at bounding box center [11, 7] width 6 height 6
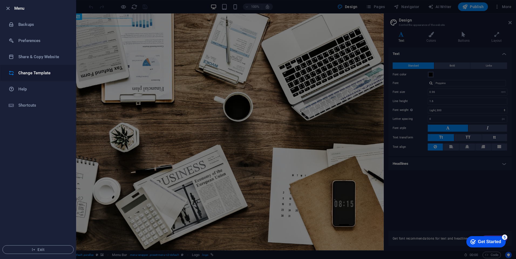
click at [35, 75] on h6 "Change Template" at bounding box center [43, 73] width 50 height 6
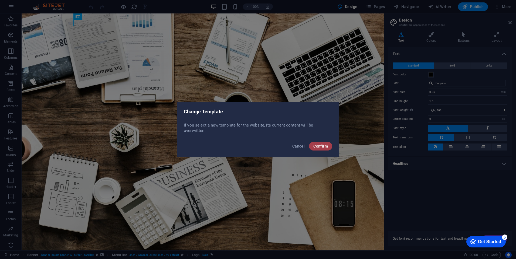
click at [328, 148] on button "Confirm" at bounding box center [320, 146] width 23 height 9
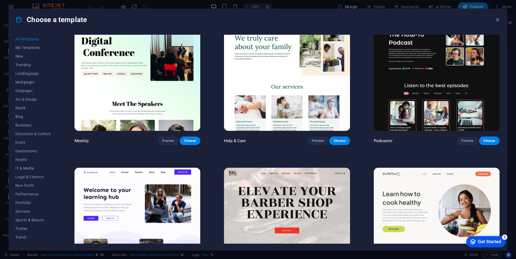
scroll to position [539, 0]
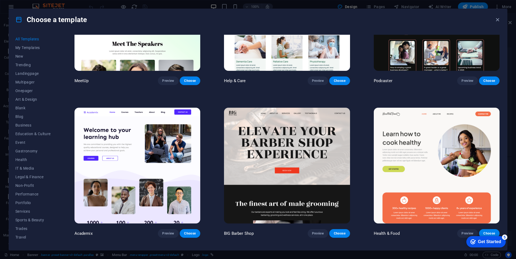
click at [482, 240] on div "Get Started" at bounding box center [489, 242] width 23 height 5
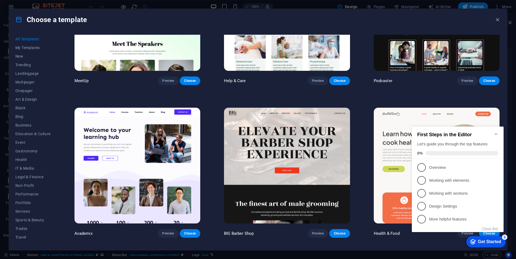
click at [507, 109] on div "Choose a template All Templates My Templates New Trending Landingpage Multipage…" at bounding box center [258, 129] width 516 height 259
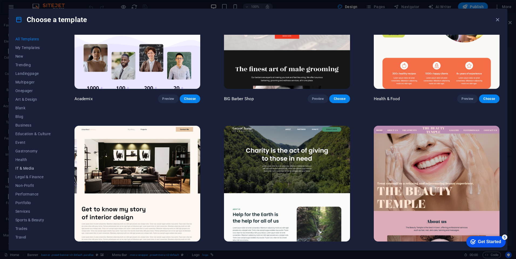
click at [26, 168] on span "IT & Media" at bounding box center [32, 168] width 35 height 4
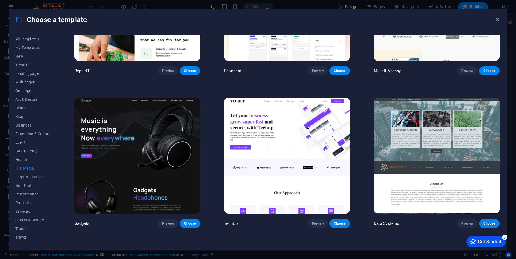
scroll to position [189, 0]
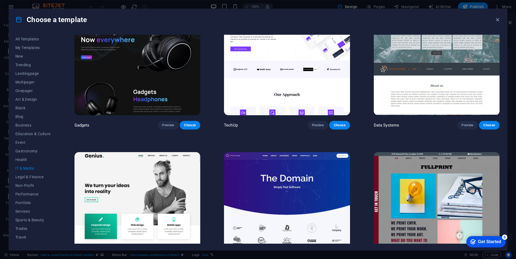
click at [151, 78] on img at bounding box center [137, 57] width 126 height 116
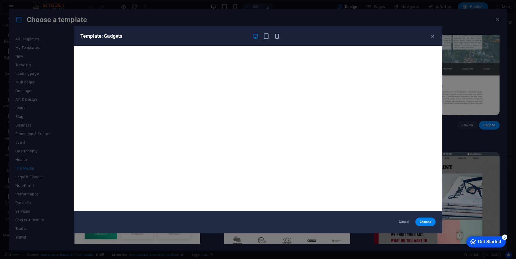
scroll to position [1, 0]
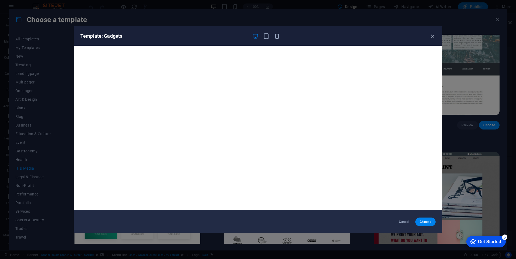
click at [432, 34] on icon "button" at bounding box center [432, 36] width 6 height 6
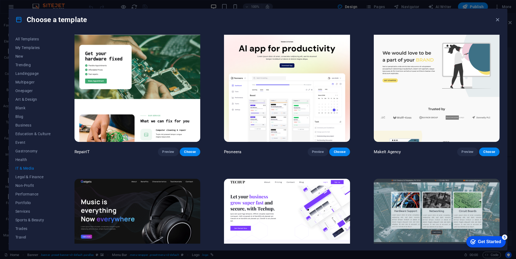
scroll to position [0, 0]
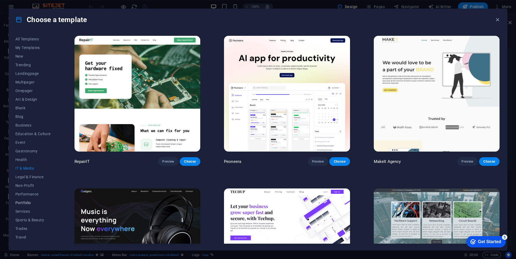
click at [30, 202] on span "Portfolio" at bounding box center [32, 203] width 35 height 4
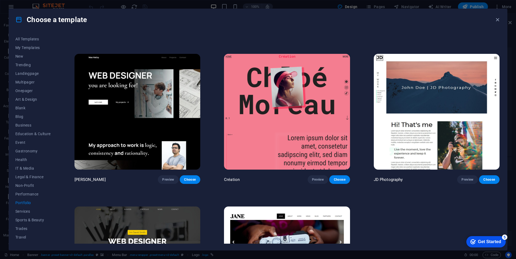
scroll to position [226, 0]
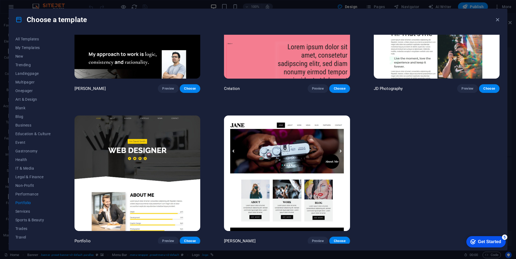
click at [146, 164] on img at bounding box center [137, 174] width 126 height 116
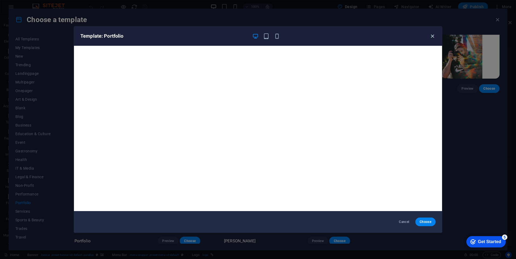
click at [431, 36] on icon "button" at bounding box center [432, 36] width 6 height 6
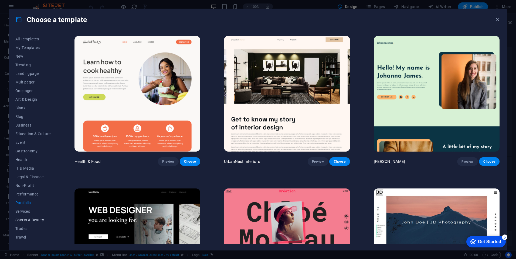
scroll to position [6, 0]
click at [33, 213] on span "Sports & Beauty" at bounding box center [32, 214] width 35 height 4
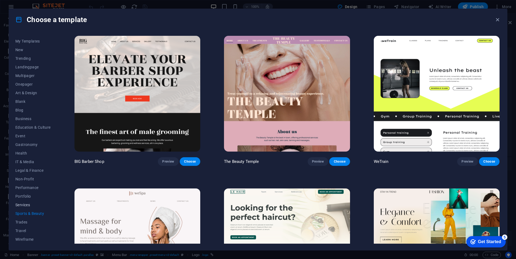
click at [25, 207] on span "Services" at bounding box center [32, 205] width 35 height 4
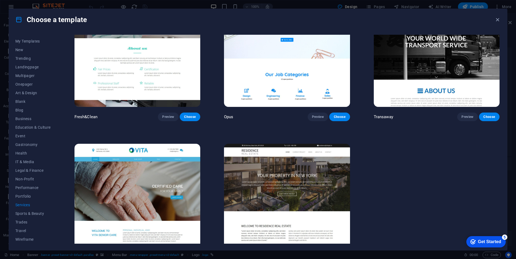
scroll to position [835, 0]
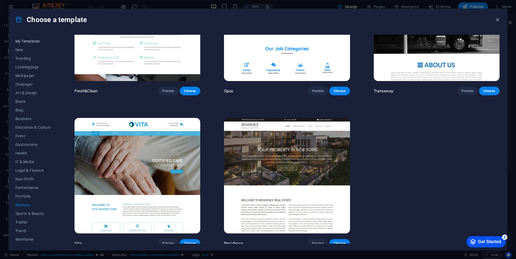
click at [30, 39] on span "My Templates" at bounding box center [32, 41] width 35 height 4
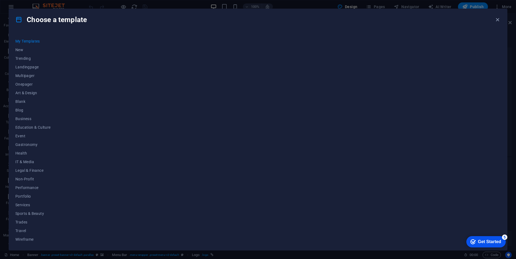
scroll to position [0, 0]
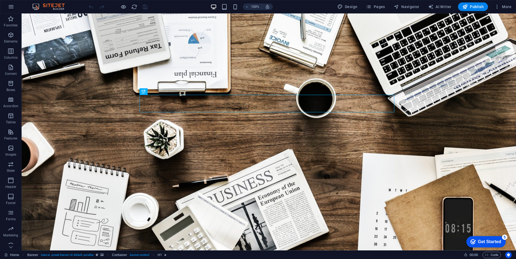
click at [486, 244] on div "Get Started" at bounding box center [489, 242] width 23 height 5
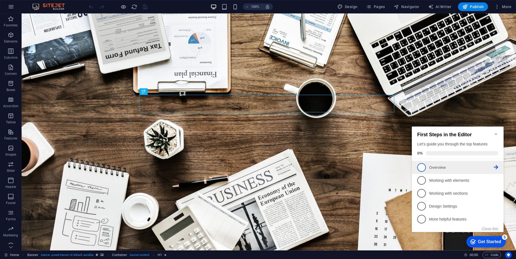
click at [440, 170] on link "1 Overview - incomplete" at bounding box center [457, 167] width 81 height 9
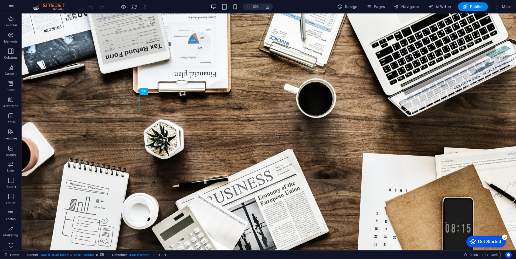
click at [487, 242] on div "Get Started" at bounding box center [489, 242] width 23 height 5
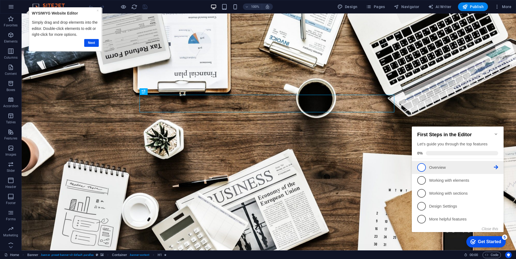
click at [420, 165] on span "1" at bounding box center [421, 167] width 9 height 9
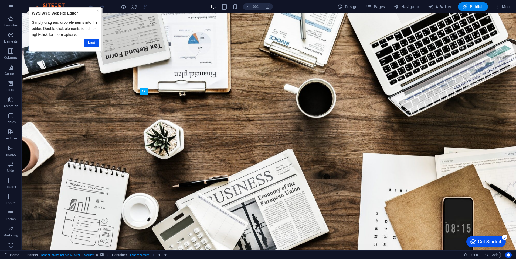
click at [493, 243] on div "Get Started" at bounding box center [489, 242] width 23 height 5
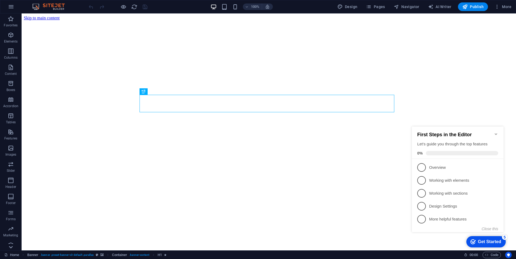
click at [11, 20] on icon at bounding box center [11, 17] width 8 height 8
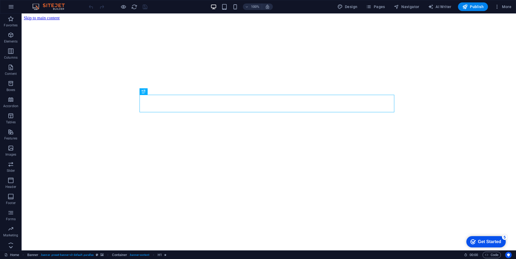
scroll to position [5, 0]
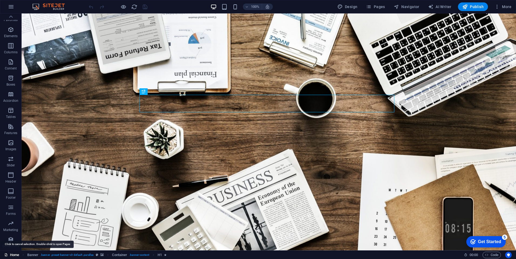
click at [9, 254] on link "Home" at bounding box center [11, 255] width 15 height 6
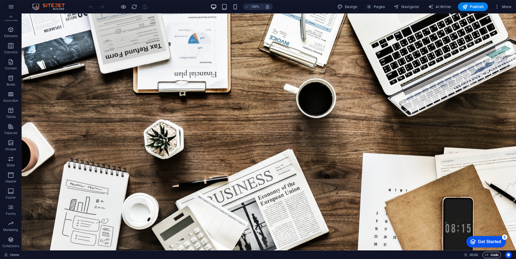
click at [489, 256] on span "Code" at bounding box center [491, 255] width 13 height 6
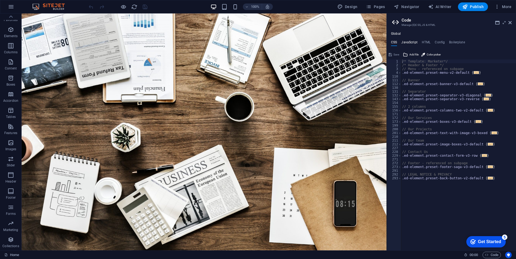
click at [410, 44] on h4 "JavaScript" at bounding box center [409, 43] width 16 height 6
type textarea "/* JS for preset "Menu V2" */"
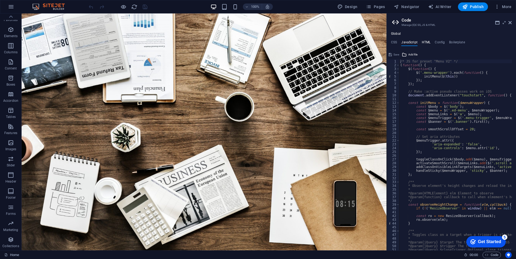
click at [422, 43] on h4 "HTML" at bounding box center [426, 43] width 9 height 6
type textarea "<a href="#main-content" class="wv-link-content button">Skip to main content</a>"
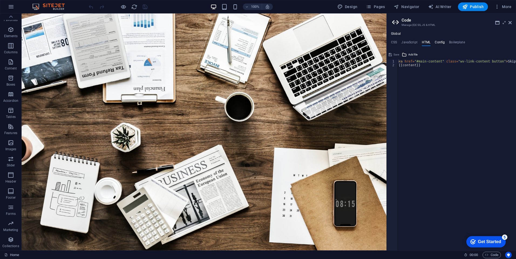
click at [437, 43] on h4 "Config" at bounding box center [439, 43] width 10 height 6
type textarea "$button-background-active: #000000;"
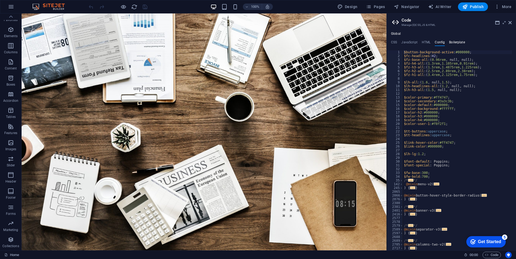
click at [463, 43] on h4 "Boilerplate" at bounding box center [457, 43] width 16 height 6
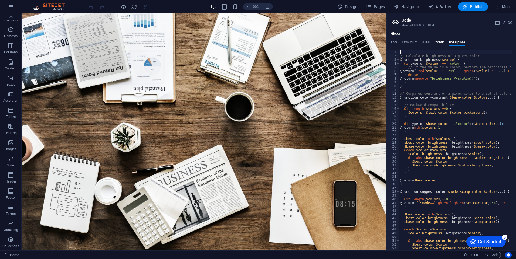
click at [440, 44] on h4 "Config" at bounding box center [439, 43] width 10 height 6
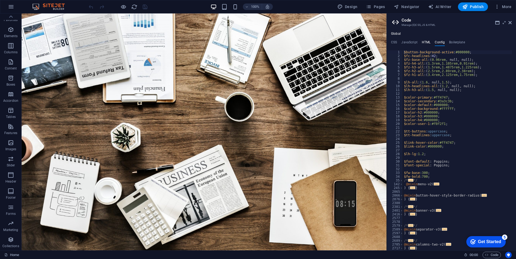
click at [426, 45] on h4 "HTML" at bounding box center [426, 43] width 9 height 6
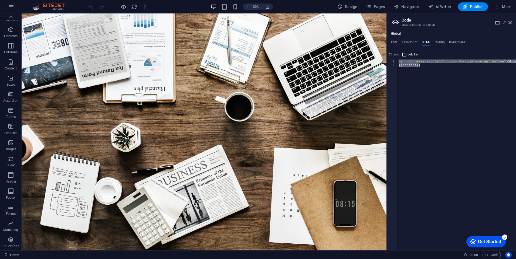
drag, startPoint x: 423, startPoint y: 70, endPoint x: 391, endPoint y: 55, distance: 36.0
click at [391, 55] on div "<a href="#main-content" class="wv-link-content button">Skip to main content</a>…" at bounding box center [450, 150] width 129 height 200
type textarea "<a href="#main-content" class="wv-link-content button">Skip to main content</a>…"
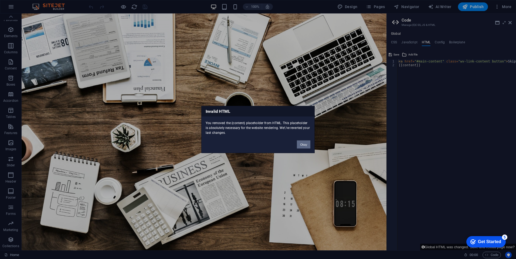
click at [299, 145] on button "Okay" at bounding box center [303, 145] width 13 height 8
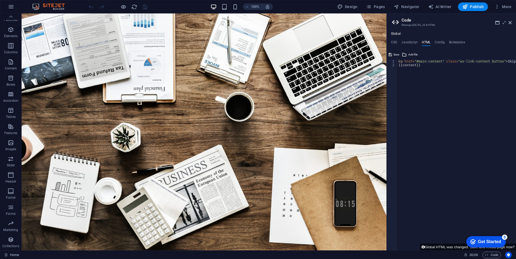
type textarea "{{content}}"
drag, startPoint x: 443, startPoint y: 81, endPoint x: 385, endPoint y: 56, distance: 63.1
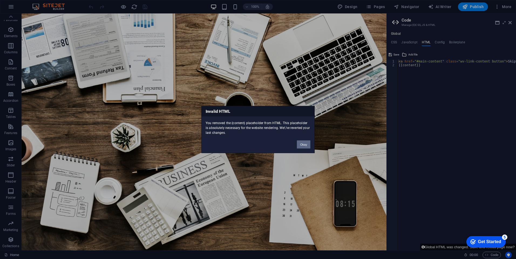
click at [301, 143] on button "Okay" at bounding box center [303, 145] width 13 height 8
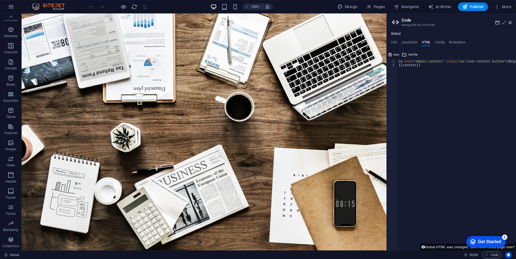
click at [420, 86] on div "< a href = "#main-content" class = "wv-link-content button" > Skip to main cont…" at bounding box center [470, 159] width 146 height 199
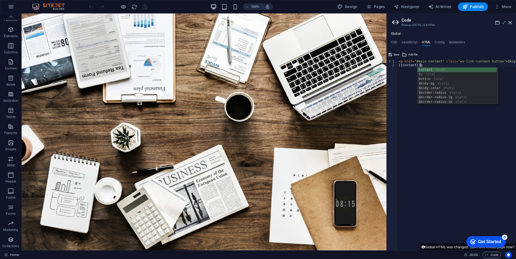
scroll to position [0, 1]
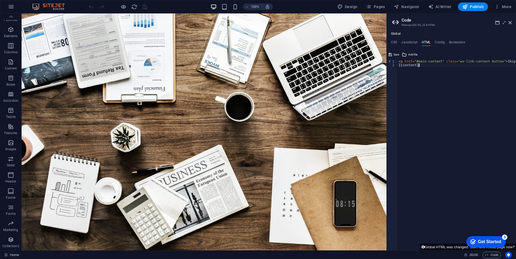
type textarea "<a href="#main-content" class="wv-link-content button">Skip to main content</a>"
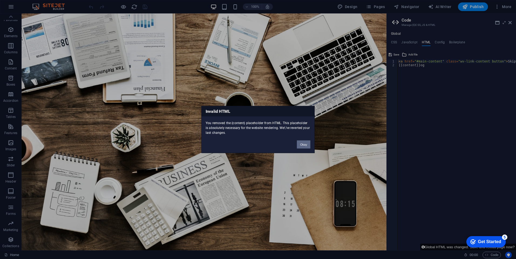
click at [302, 145] on button "Okay" at bounding box center [303, 145] width 13 height 8
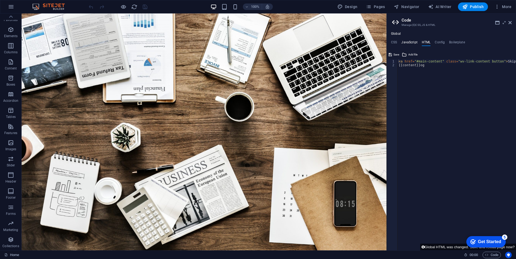
drag, startPoint x: 413, startPoint y: 40, endPoint x: 407, endPoint y: 42, distance: 5.6
click at [413, 41] on h4 "JavaScript" at bounding box center [409, 43] width 16 height 6
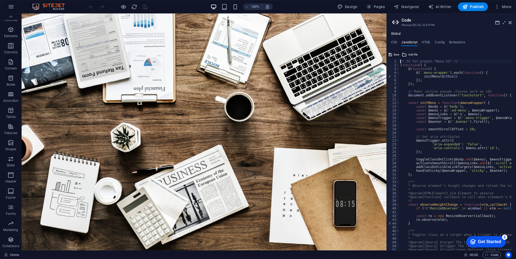
click at [398, 42] on ul "CSS JavaScript HTML Config Boilerplate" at bounding box center [450, 43] width 129 height 6
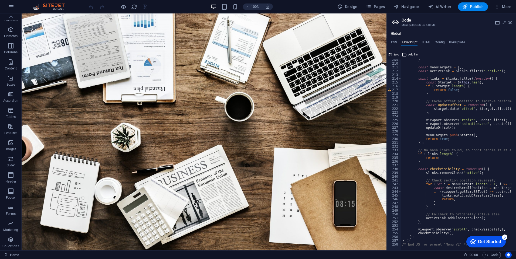
scroll to position [787, 0]
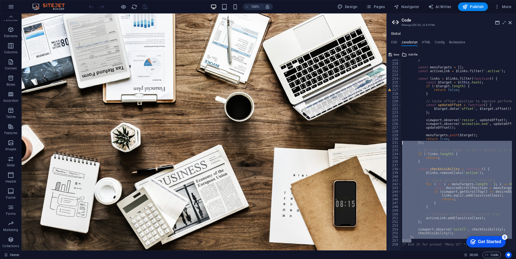
drag, startPoint x: 426, startPoint y: 242, endPoint x: 386, endPoint y: 137, distance: 112.3
click at [386, 137] on aside "Code Manage (S)CSS, JS & HTML Global CSS JavaScript HTML Config Boilerplate /* …" at bounding box center [450, 131] width 129 height 237
type textarea "menuTargets.push($target); return true;"
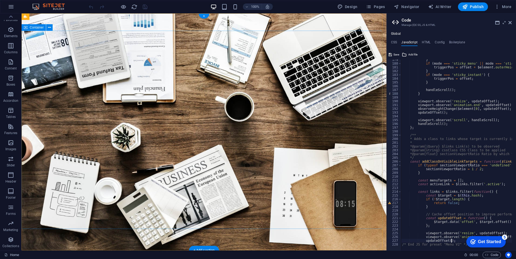
scroll to position [674, 0]
type textarea "u"
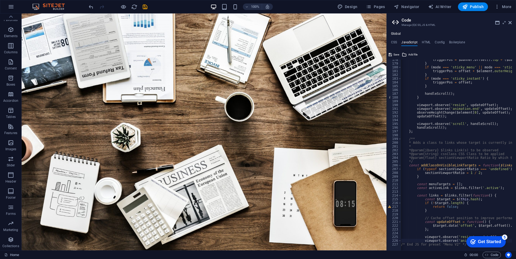
drag, startPoint x: 462, startPoint y: 245, endPoint x: 421, endPoint y: 156, distance: 98.0
click html "checkmark Get Started 5 First Steps in the Editor Let's guide you through the t…"
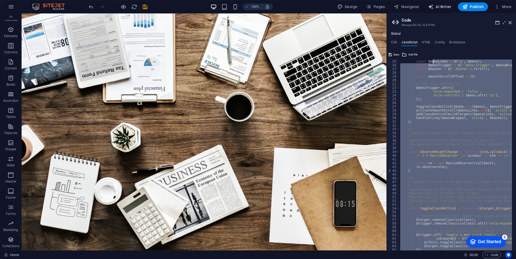
scroll to position [0, 0]
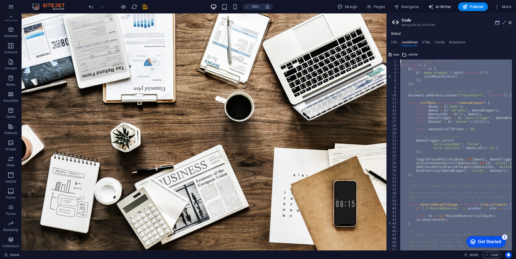
drag, startPoint x: 457, startPoint y: 242, endPoint x: 432, endPoint y: 6, distance: 236.5
click at [432, 13] on div "Home Favorites Elements Columns Content Boxes Accordion Tables Features Images …" at bounding box center [258, 131] width 516 height 237
type textarea "nimation.end', upd"
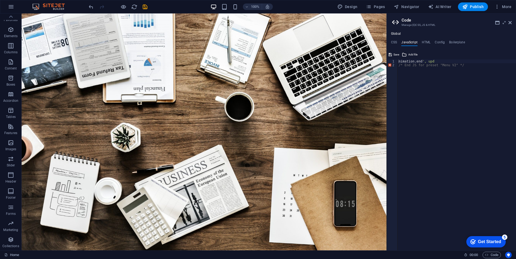
drag, startPoint x: 422, startPoint y: 54, endPoint x: 431, endPoint y: 65, distance: 14.0
click at [399, 61] on div "nimation.end', upd 1 2 nimation . end ', upd /* End JS for preset "Menu V2" */ …" at bounding box center [450, 150] width 129 height 200
drag, startPoint x: 438, startPoint y: 62, endPoint x: 387, endPoint y: 61, distance: 51.0
click at [387, 61] on aside "Code Manage (S)CSS, JS & HTML Global CSS JavaScript HTML Config Boilerplate /* …" at bounding box center [450, 131] width 129 height 237
click at [392, 39] on div "Global CSS JavaScript HTML Config Boilerplate /* Template: Marketer*/ 1 2 3 4 1…" at bounding box center [450, 141] width 129 height 219
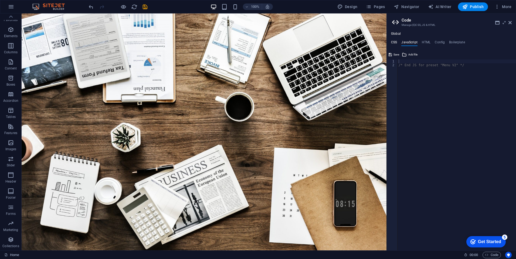
click at [394, 40] on h4 "CSS" at bounding box center [394, 43] width 6 height 6
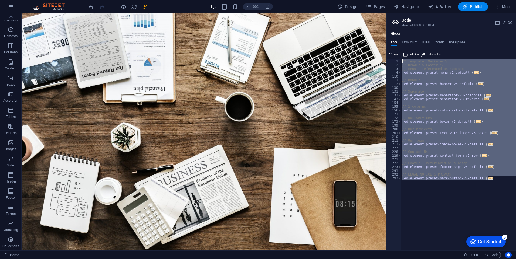
drag, startPoint x: 497, startPoint y: 177, endPoint x: 418, endPoint y: 46, distance: 153.3
click at [418, 46] on div "CSS JavaScript HTML Config Boilerplate /* Template: Marketer*/ 1 2 3 4 110 111 …" at bounding box center [450, 145] width 129 height 210
type textarea "/* Template: Marketer*/ /* Header & Footer */"
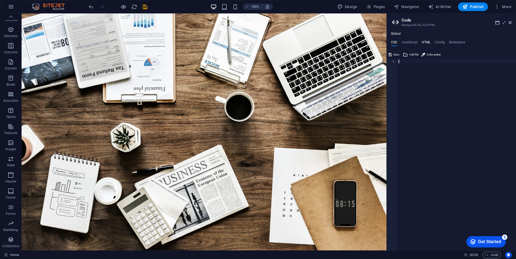
click at [423, 43] on h4 "HTML" at bounding box center [426, 43] width 9 height 6
click at [442, 43] on h4 "Config" at bounding box center [439, 43] width 10 height 6
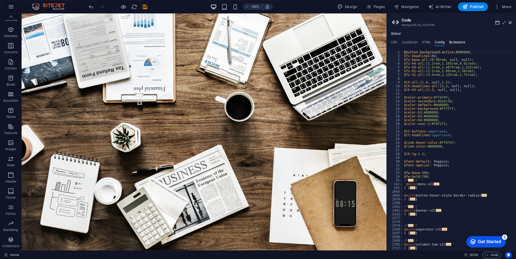
click at [457, 43] on h4 "Boilerplate" at bounding box center [457, 43] width 16 height 6
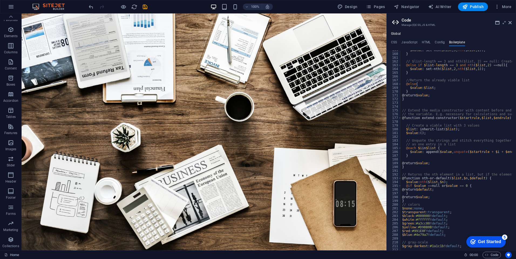
scroll to position [377, 0]
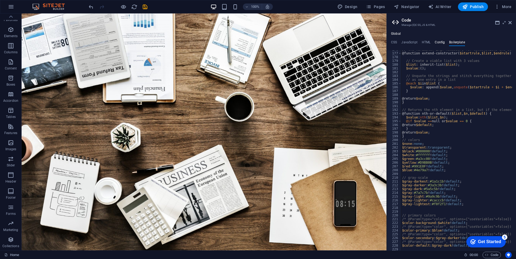
click at [436, 45] on h4 "Config" at bounding box center [439, 43] width 10 height 6
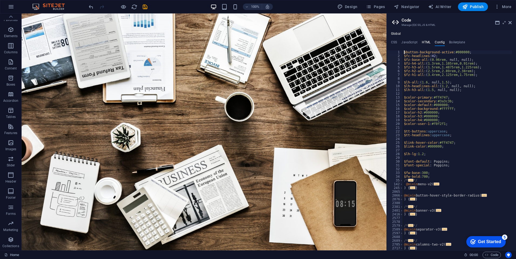
click at [423, 45] on h4 "HTML" at bounding box center [426, 43] width 9 height 6
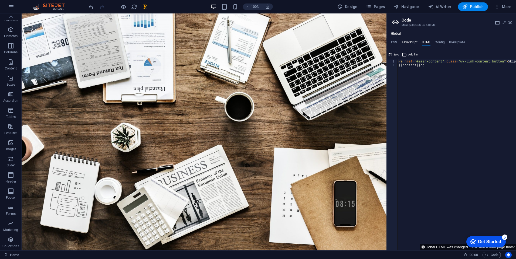
click at [406, 45] on h4 "JavaScript" at bounding box center [409, 43] width 16 height 6
click at [399, 93] on div "/* End JS for preset "Menu V2" */" at bounding box center [456, 159] width 118 height 199
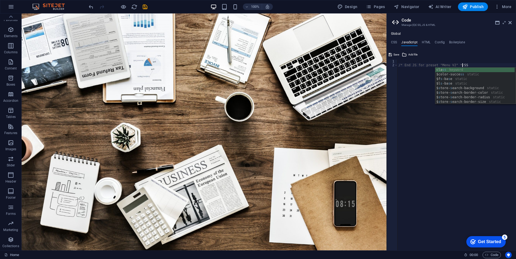
scroll to position [0, 5]
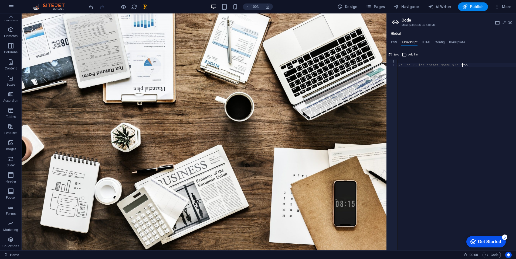
click at [419, 94] on div "/* End JS for preset "Menu V2" */ SS" at bounding box center [456, 159] width 118 height 199
type textarea "/* End JS for preset "Menu V2" *"
